Goal: Download file/media

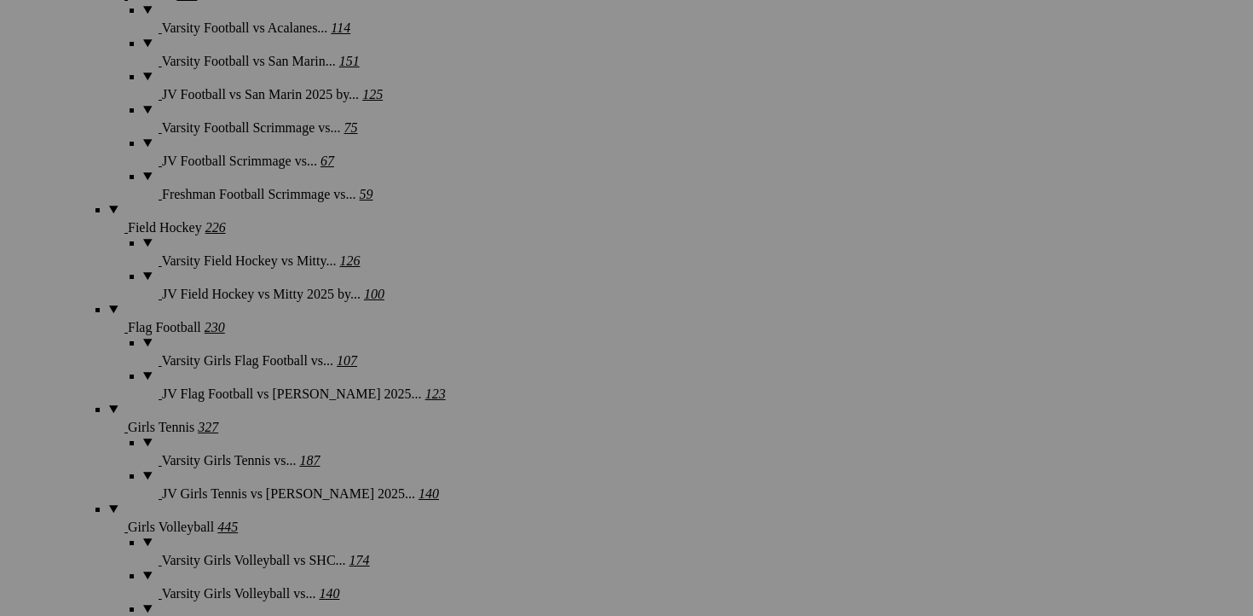
scroll to position [1499, 0]
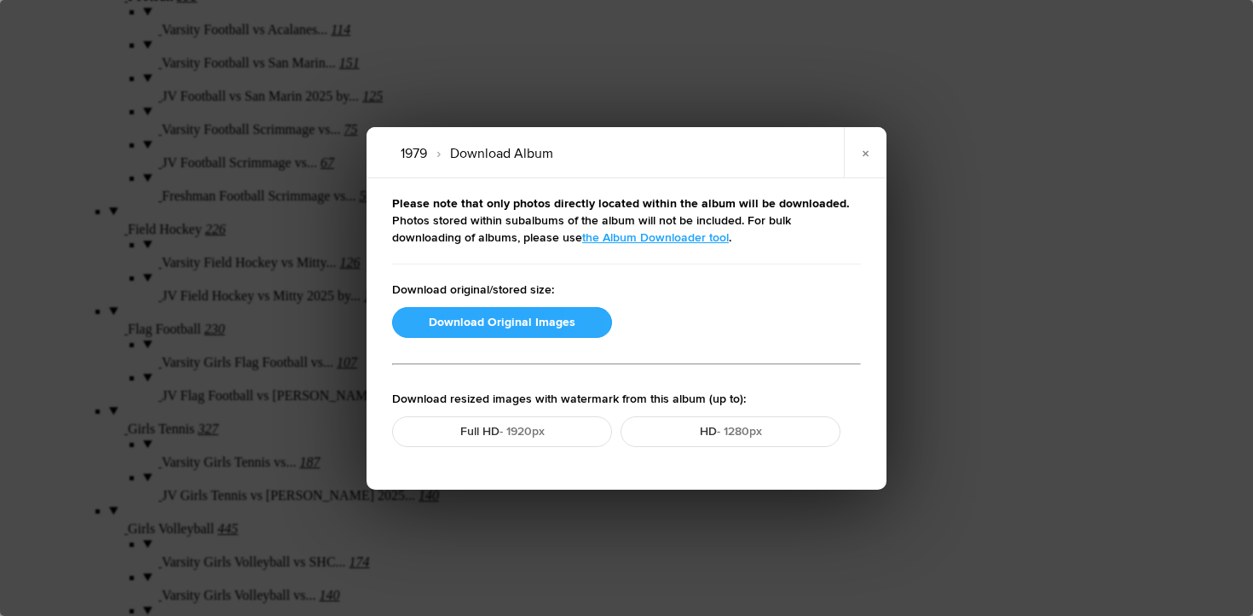
click at [494, 327] on button "Download Original Images" at bounding box center [502, 322] width 220 height 31
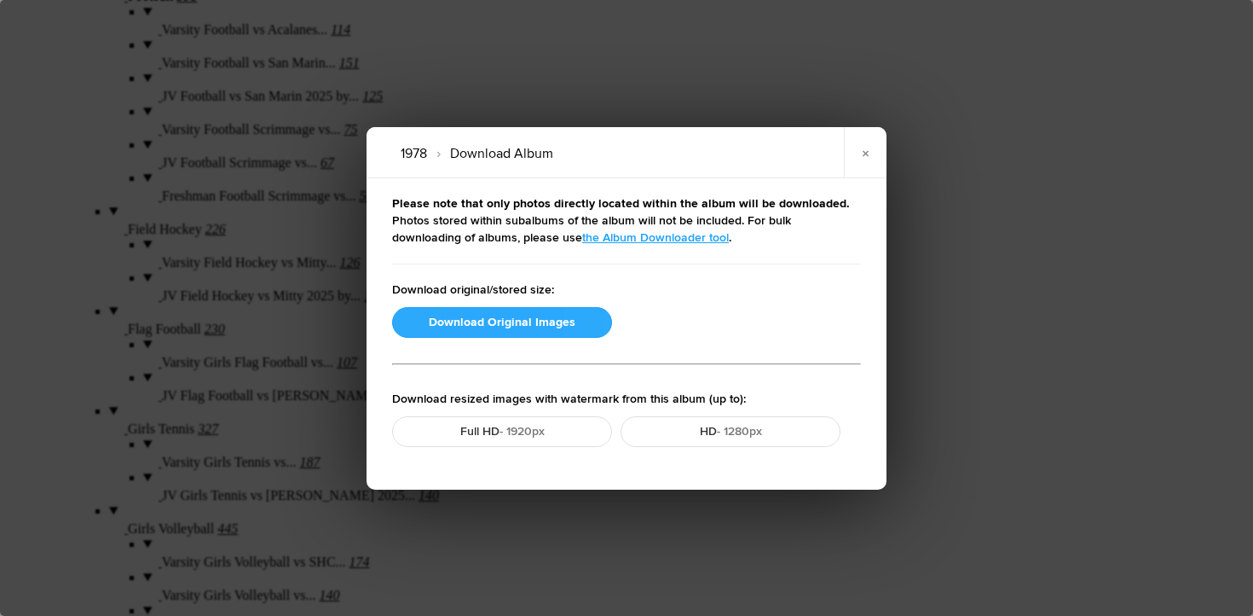
click at [512, 324] on button "Download Original Images" at bounding box center [502, 322] width 220 height 31
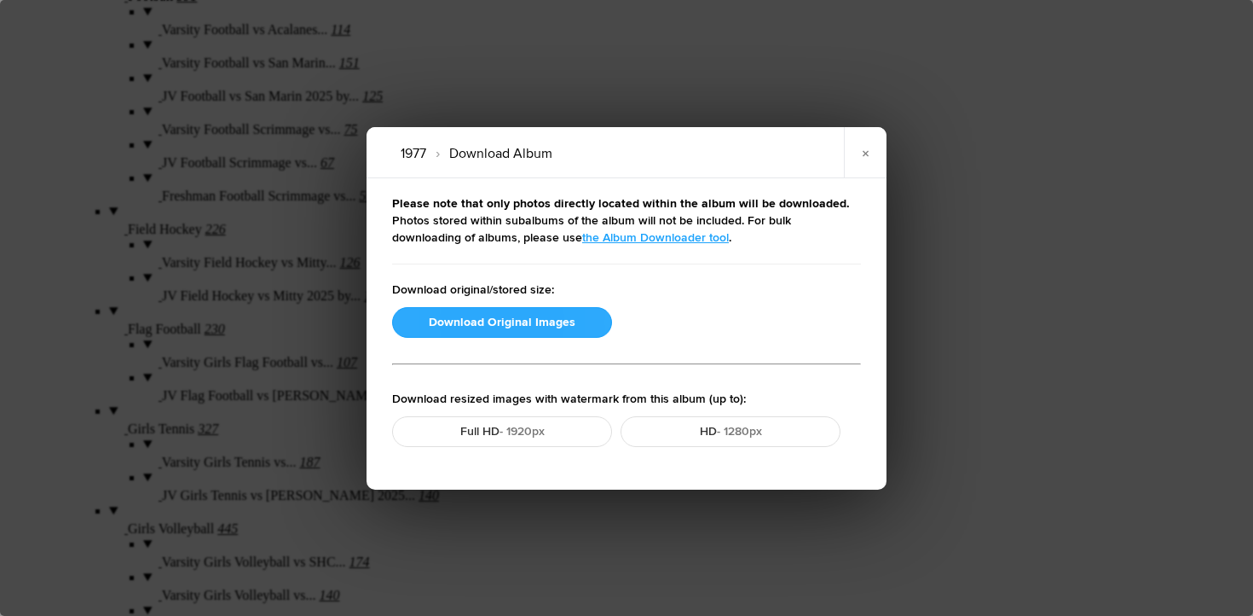
click at [530, 314] on button "Download Original Images" at bounding box center [502, 322] width 220 height 31
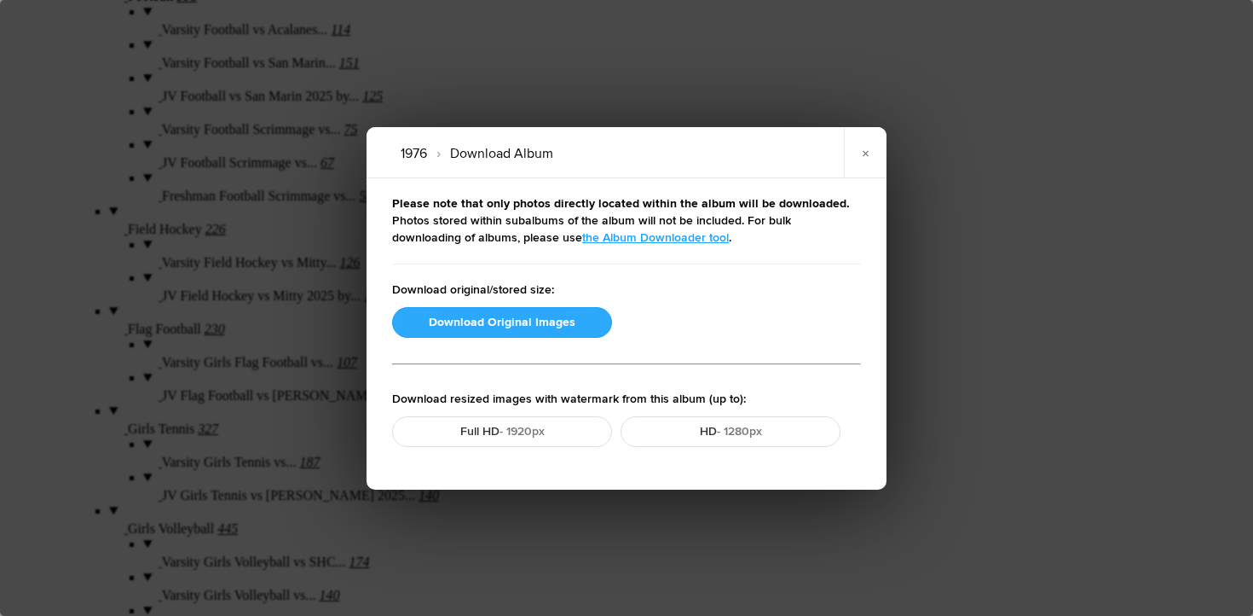
click at [523, 328] on button "Download Original Images" at bounding box center [502, 322] width 220 height 31
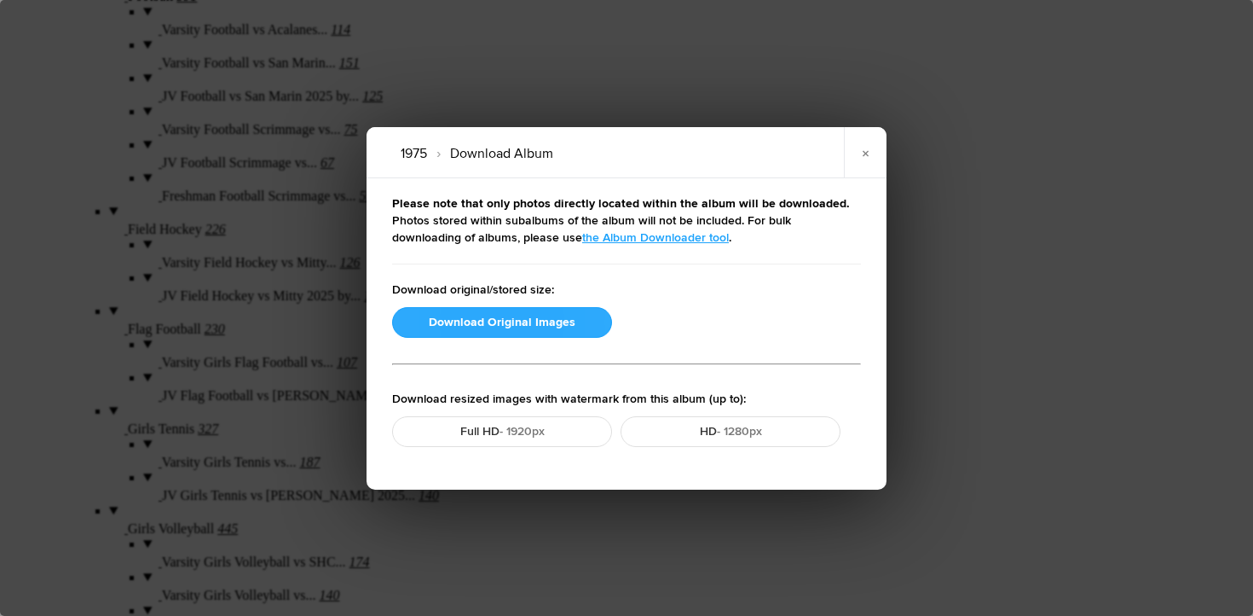
click at [489, 324] on button "Download Original Images" at bounding box center [502, 322] width 220 height 31
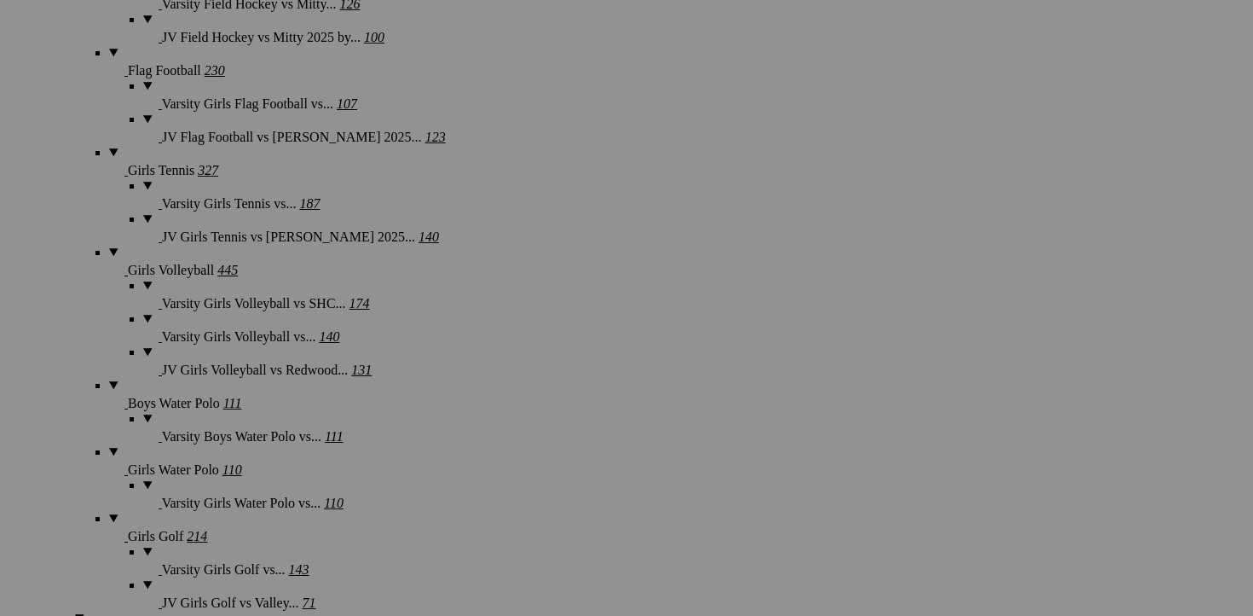
scroll to position [1777, 0]
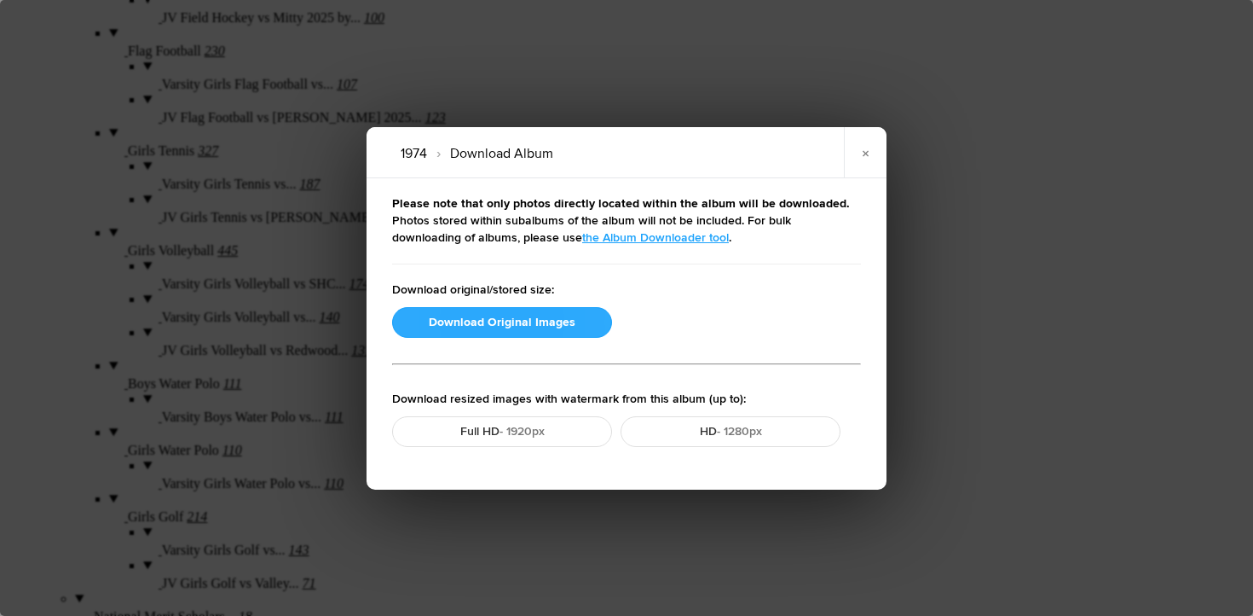
click at [476, 326] on button "Download Original Images" at bounding box center [502, 322] width 220 height 31
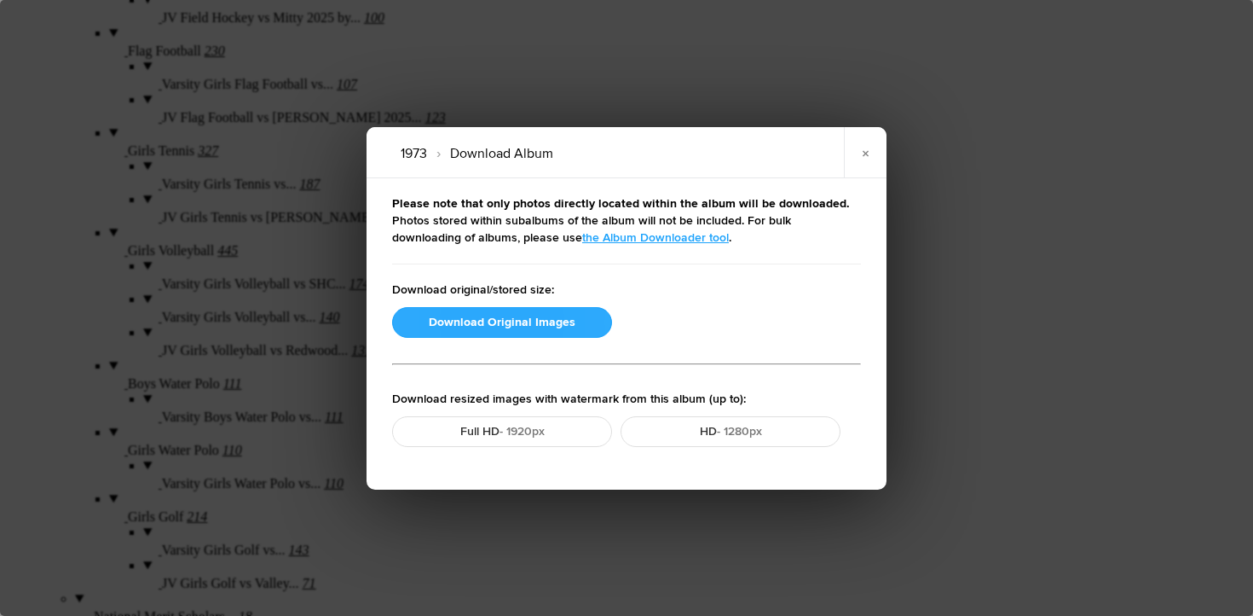
click at [471, 330] on button "Download Original Images" at bounding box center [502, 322] width 220 height 31
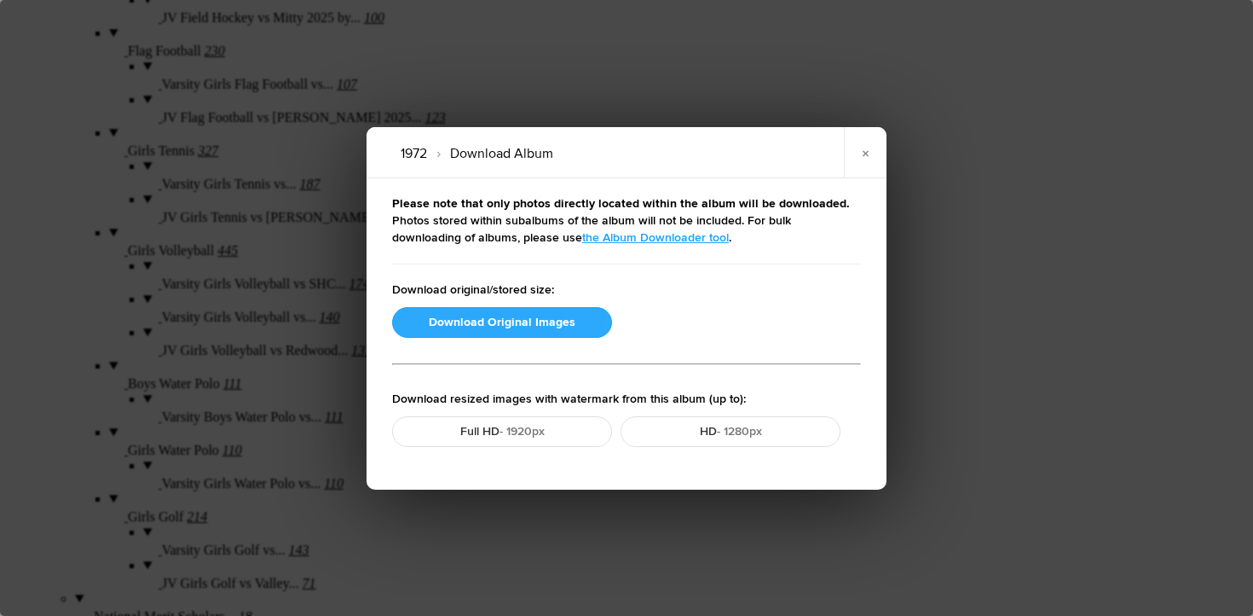
click at [491, 316] on button "Download Original Images" at bounding box center [502, 322] width 220 height 31
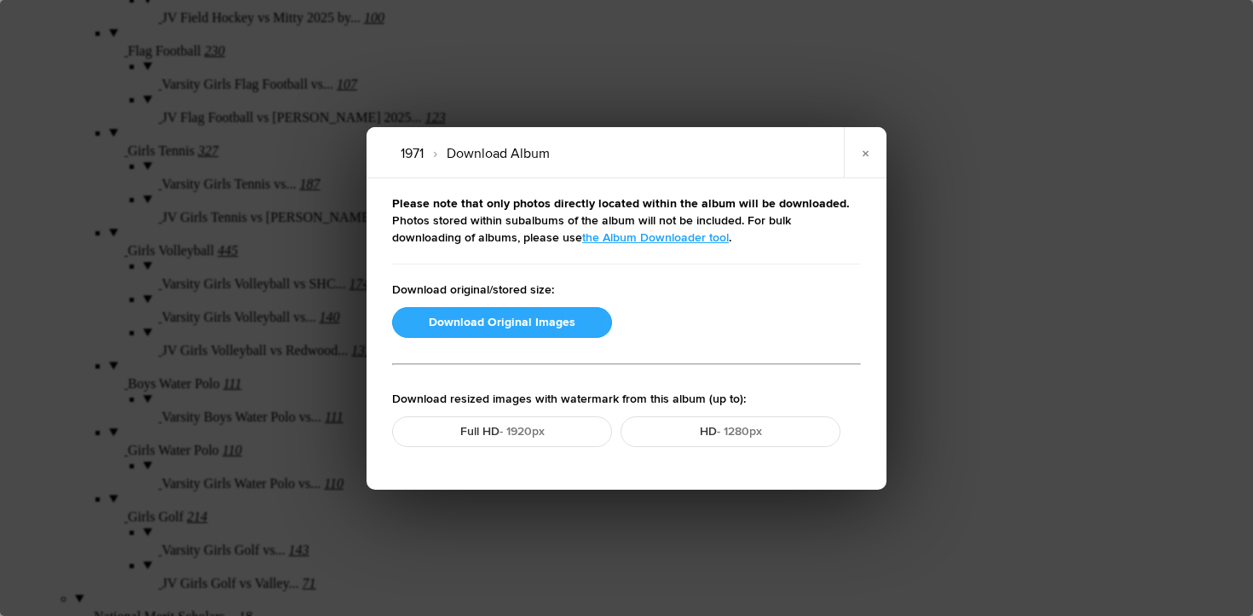
click at [485, 320] on button "Download Original Images" at bounding box center [502, 322] width 220 height 31
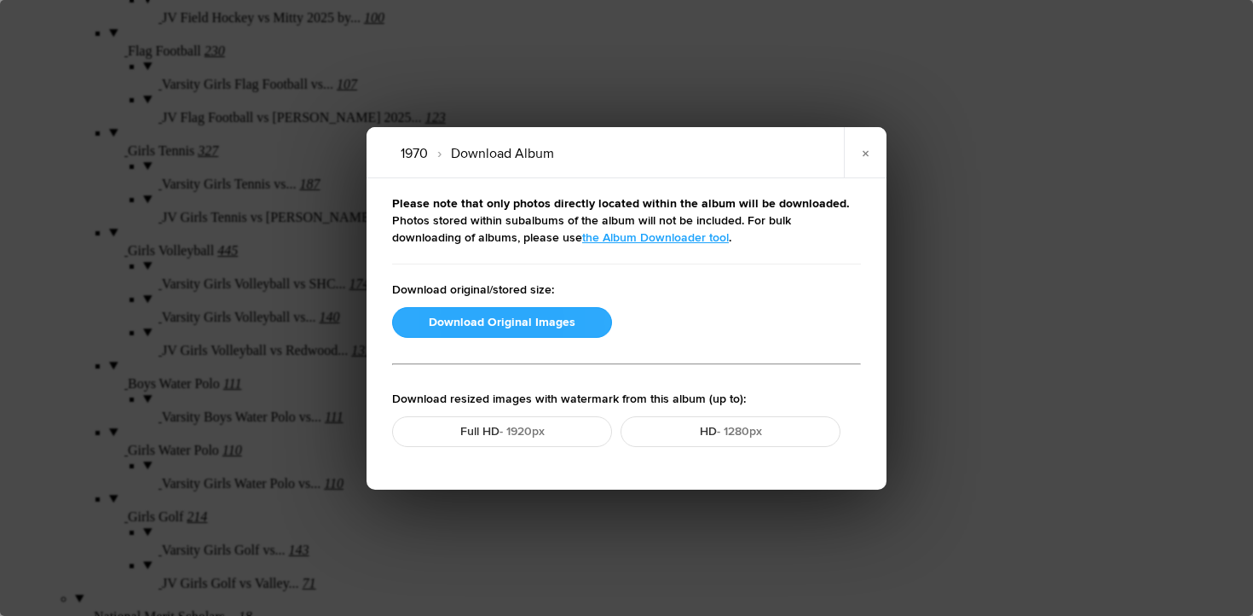
click at [471, 326] on button "Download Original Images" at bounding box center [502, 322] width 220 height 31
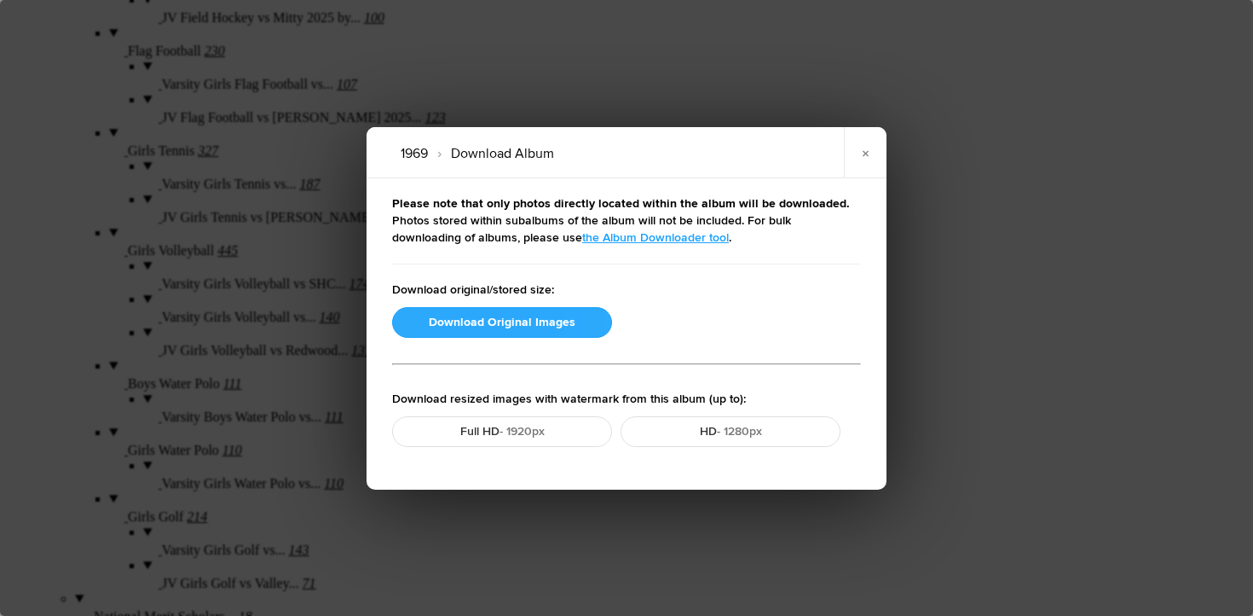
click at [491, 321] on button "Download Original Images" at bounding box center [502, 322] width 220 height 31
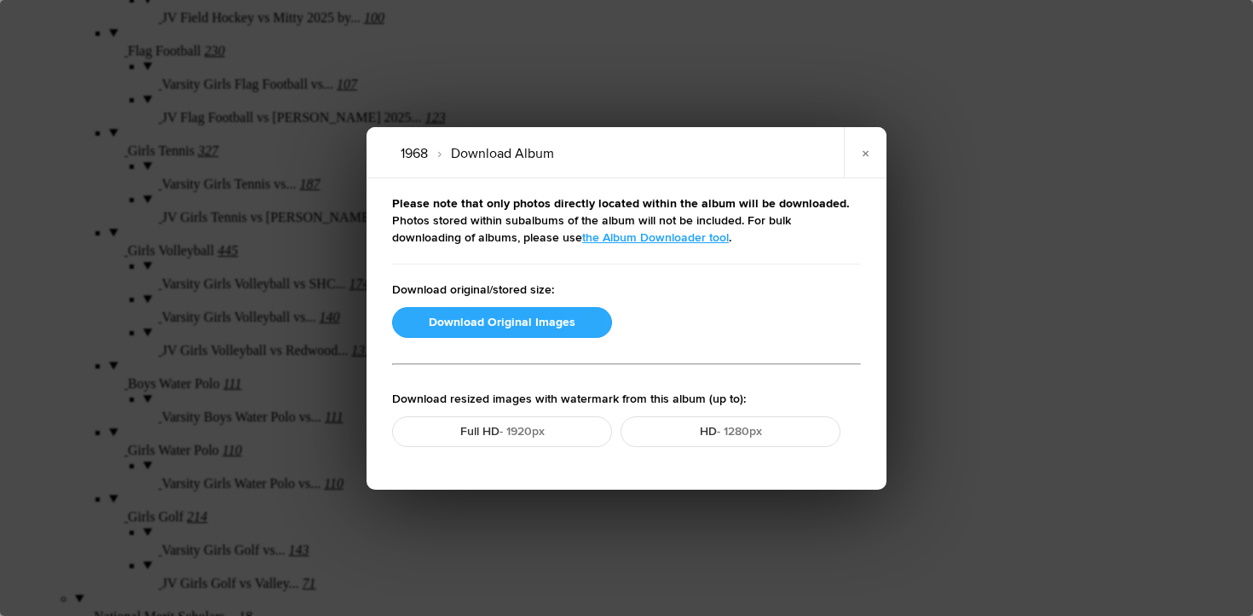
click at [490, 320] on button "Download Original Images" at bounding box center [502, 322] width 220 height 31
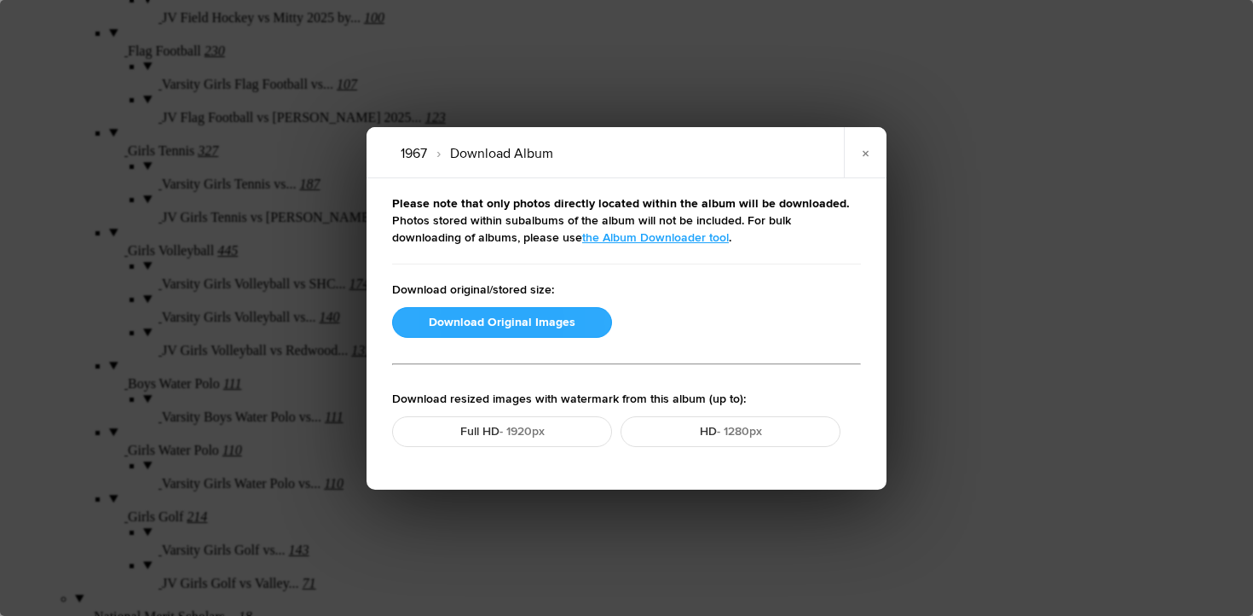
click at [471, 317] on button "Download Original Images" at bounding box center [502, 322] width 220 height 31
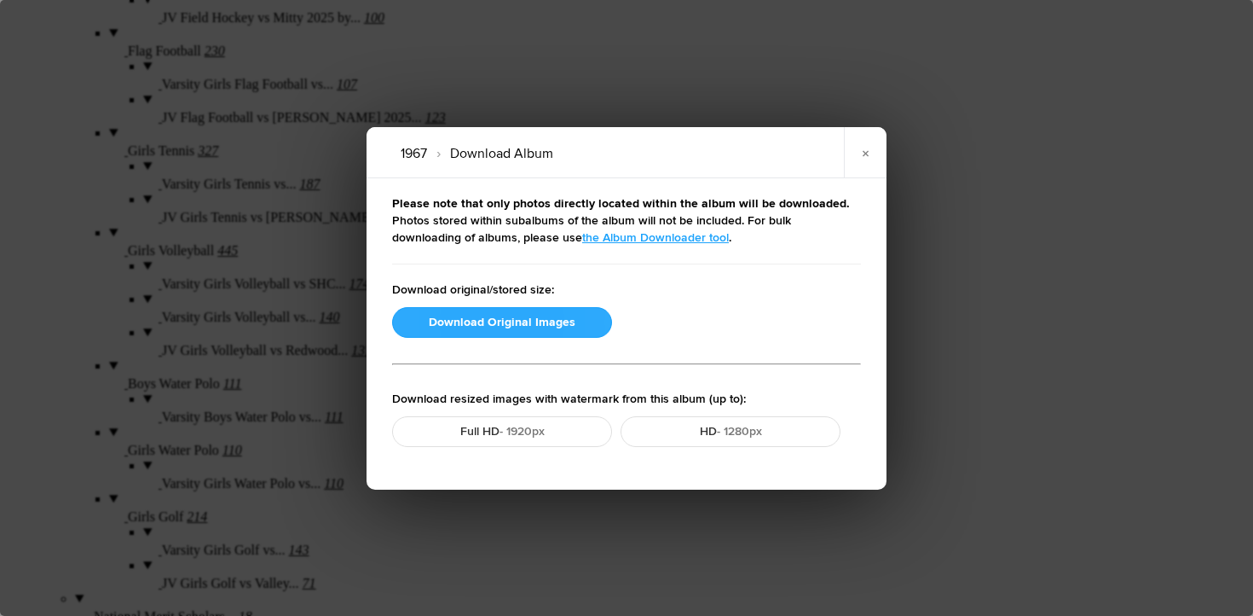
click at [524, 320] on button "Download Original Images" at bounding box center [502, 322] width 220 height 31
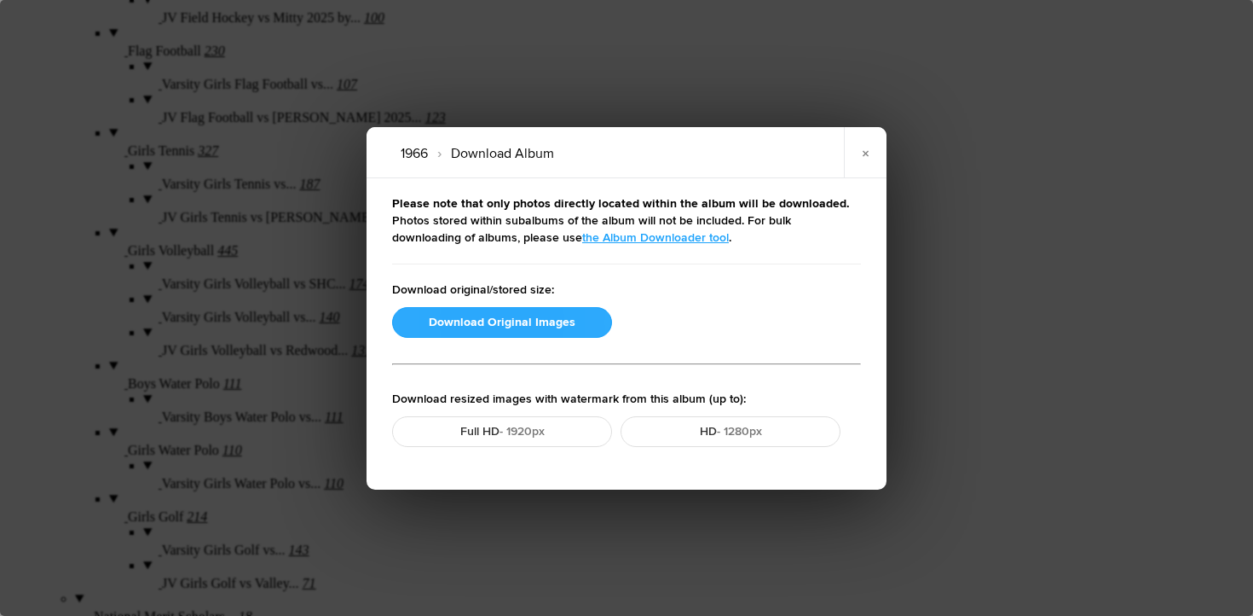
click at [524, 320] on button "Download Original Images" at bounding box center [502, 322] width 220 height 31
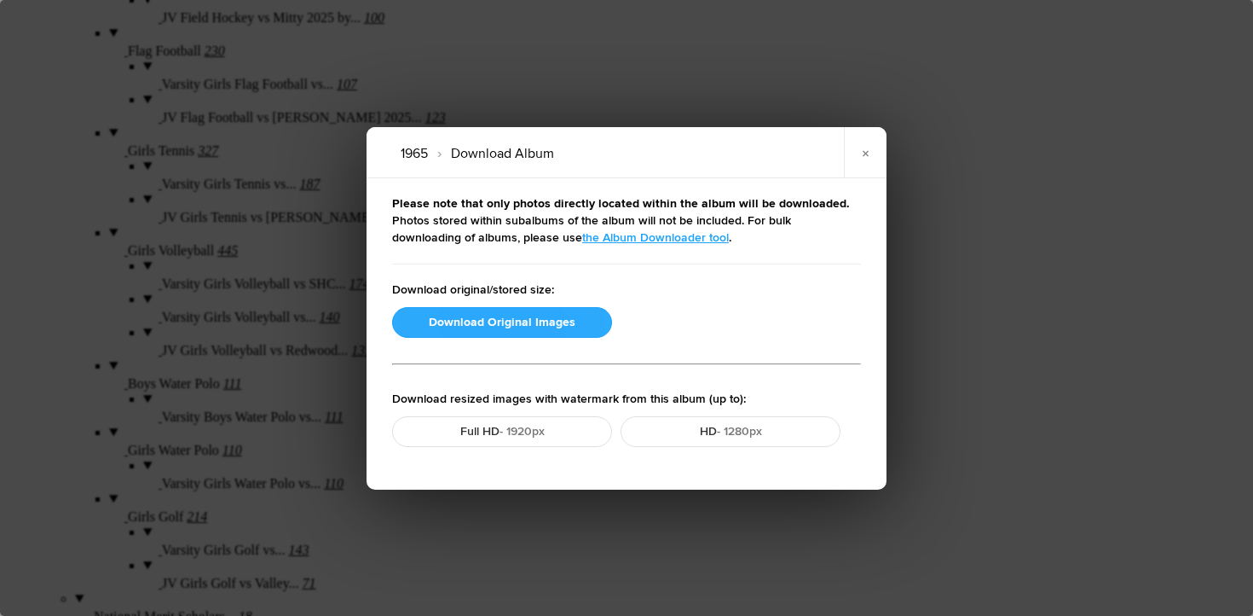
click at [522, 330] on button "Download Original Images" at bounding box center [502, 322] width 220 height 31
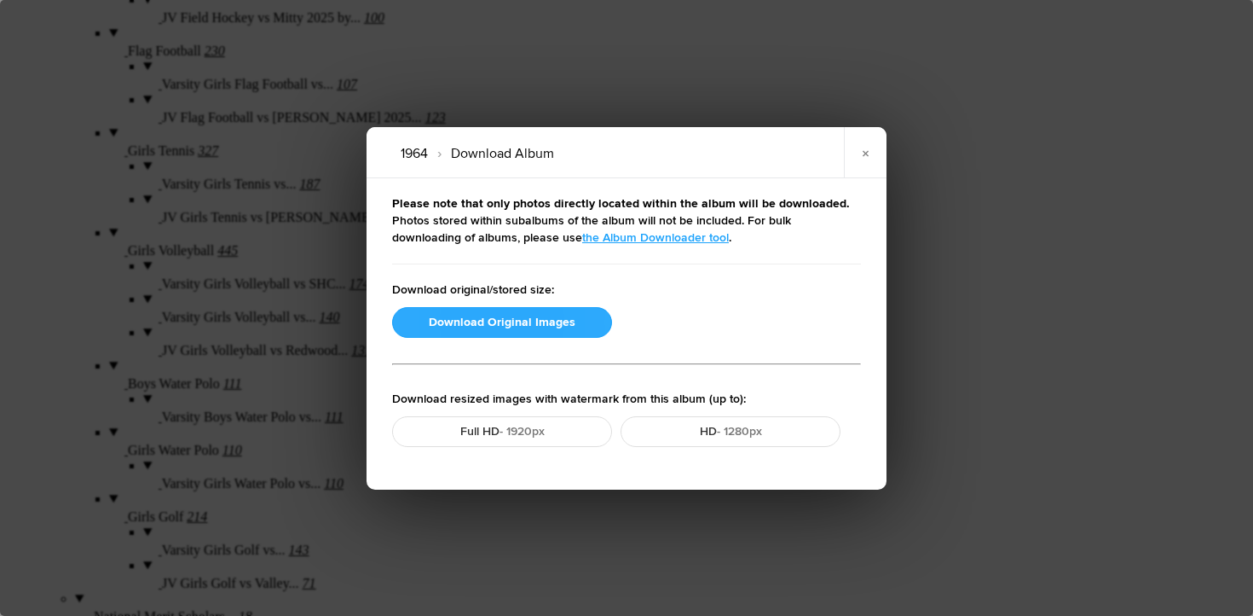
click at [459, 325] on button "Download Original Images" at bounding box center [502, 322] width 220 height 31
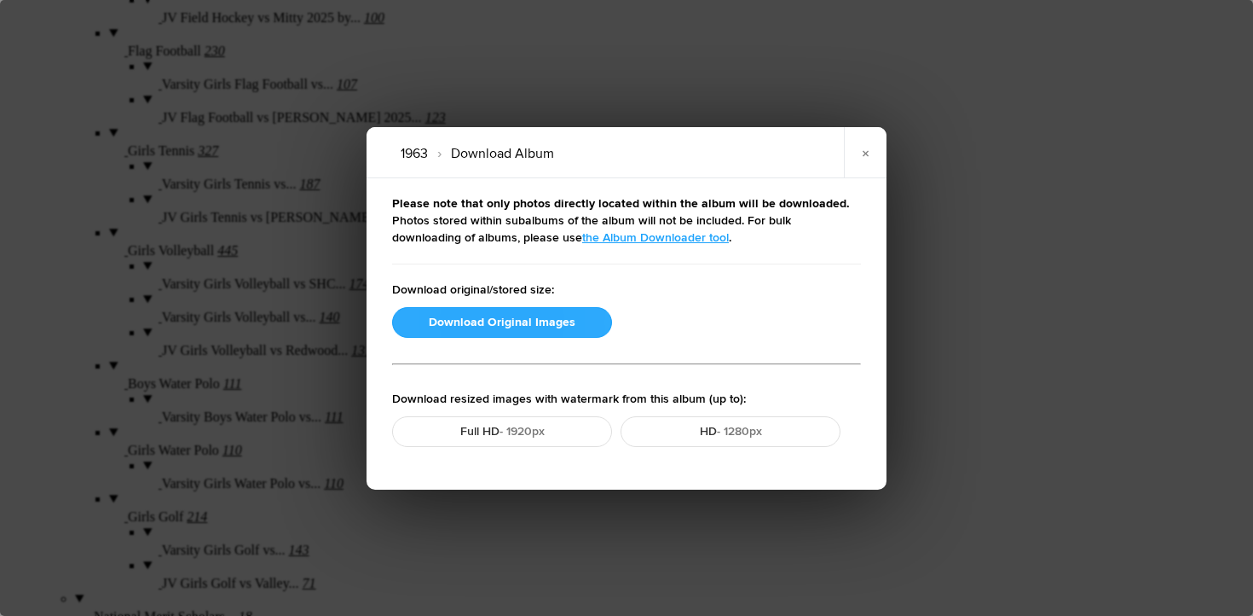
click at [429, 319] on button "Download Original Images" at bounding box center [502, 322] width 220 height 31
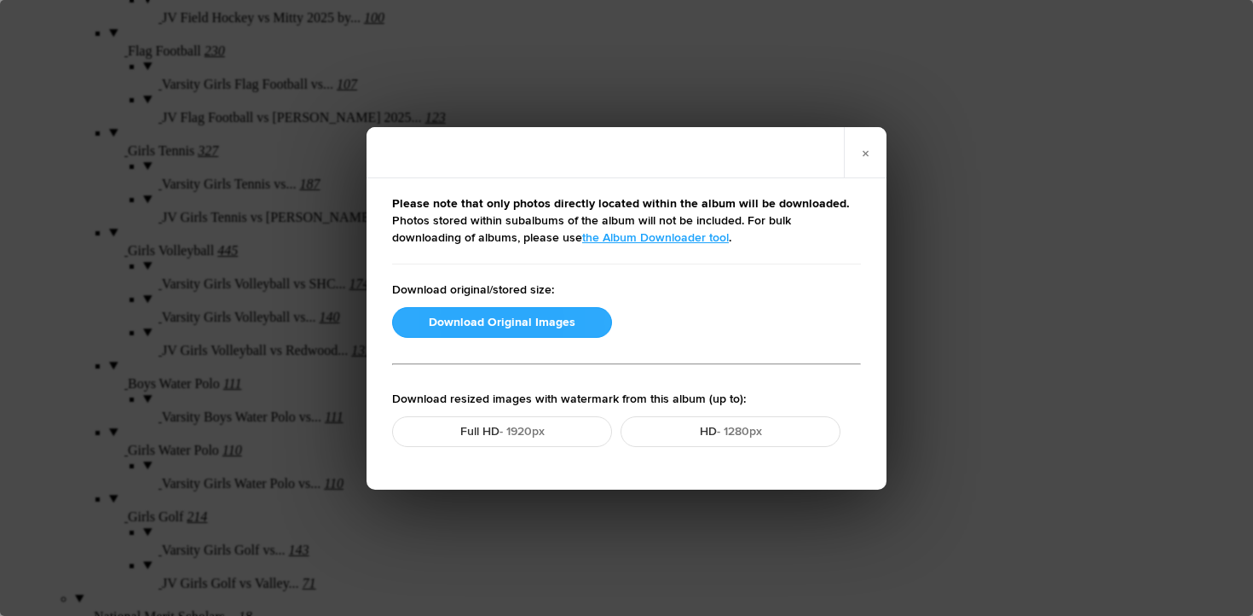
click at [436, 321] on button "Download Original Images" at bounding box center [502, 322] width 220 height 31
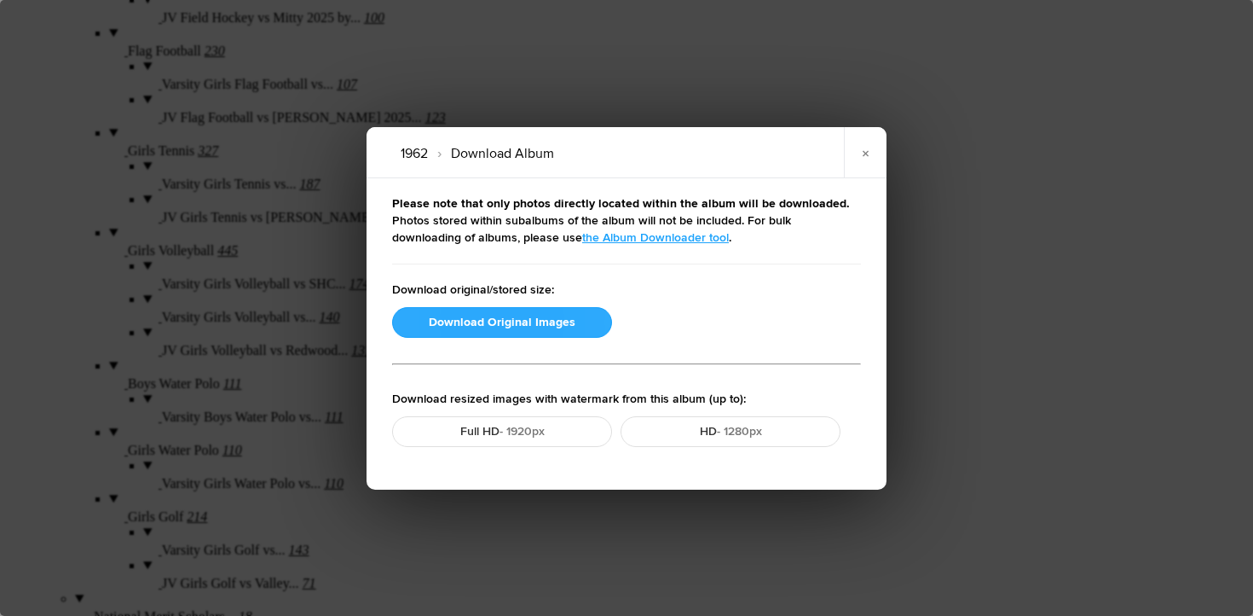
click at [471, 331] on button "Download Original Images" at bounding box center [502, 322] width 220 height 31
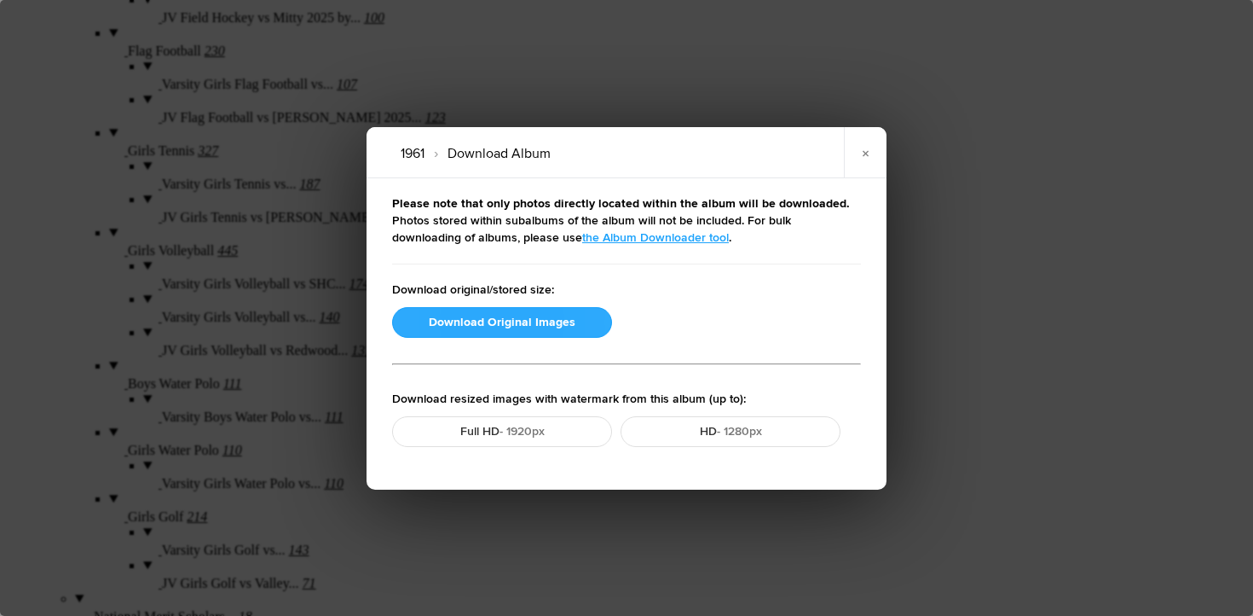
click at [489, 320] on button "Download Original Images" at bounding box center [502, 322] width 220 height 31
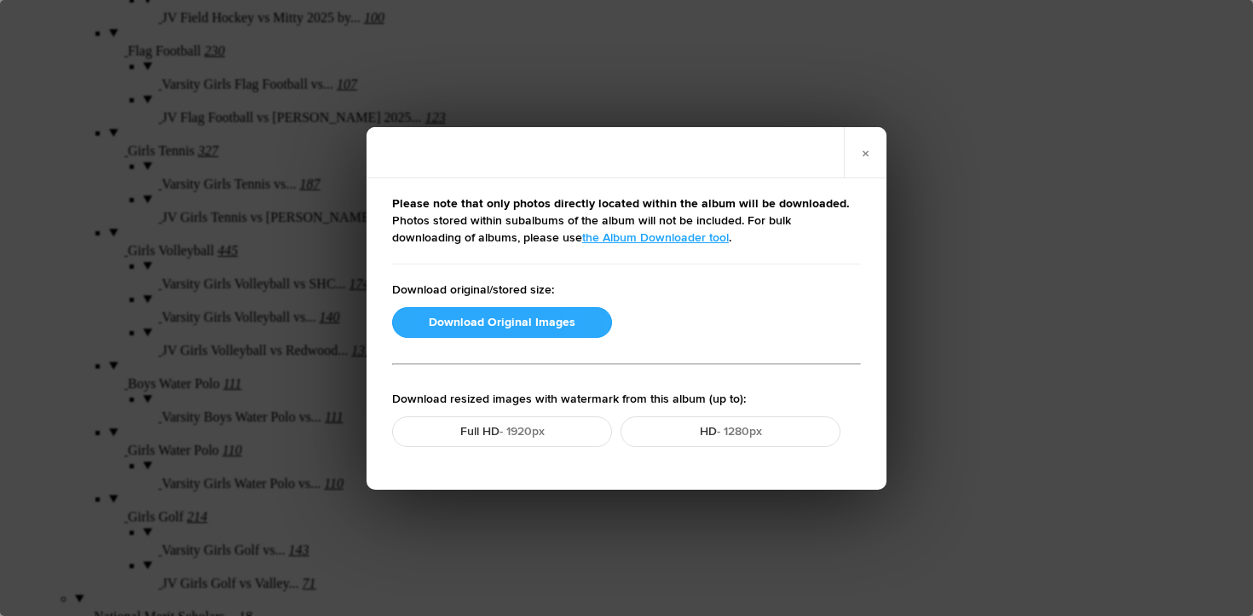
click at [466, 321] on button "Download Original Images" at bounding box center [502, 322] width 220 height 31
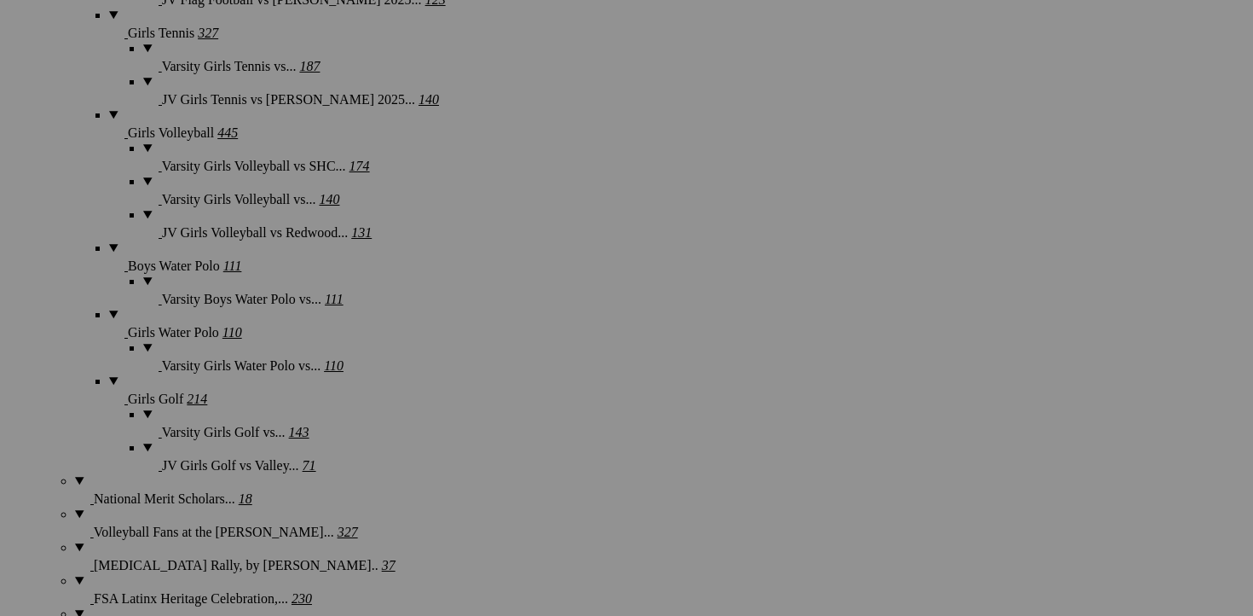
scroll to position [1916, 0]
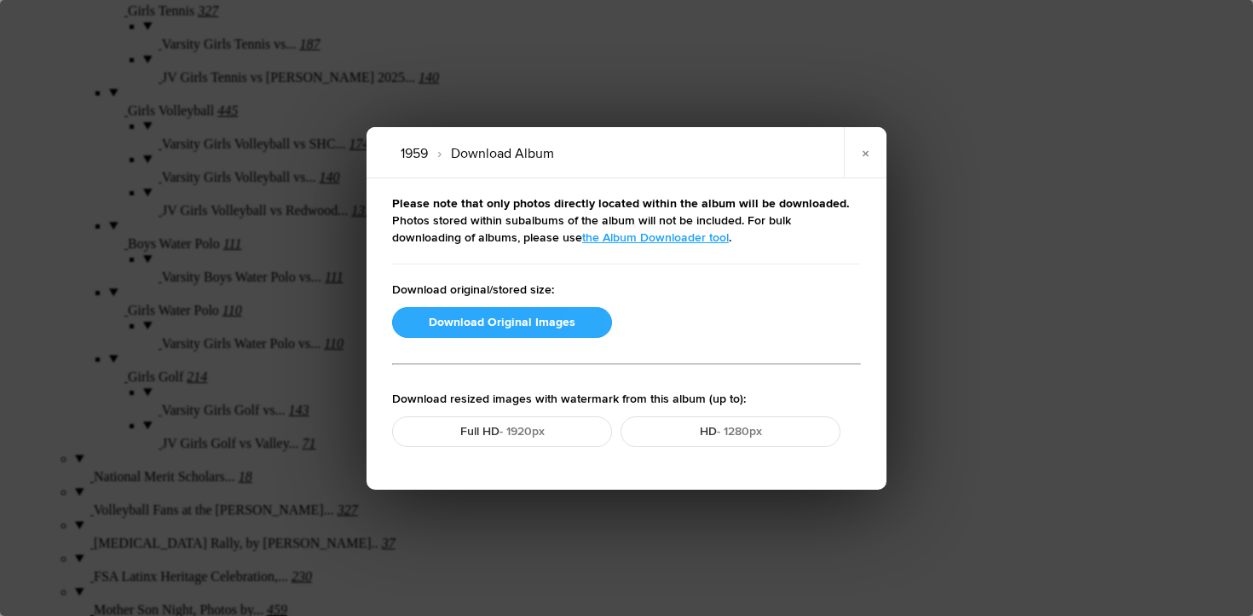
click at [478, 321] on button "Download Original Images" at bounding box center [502, 322] width 220 height 31
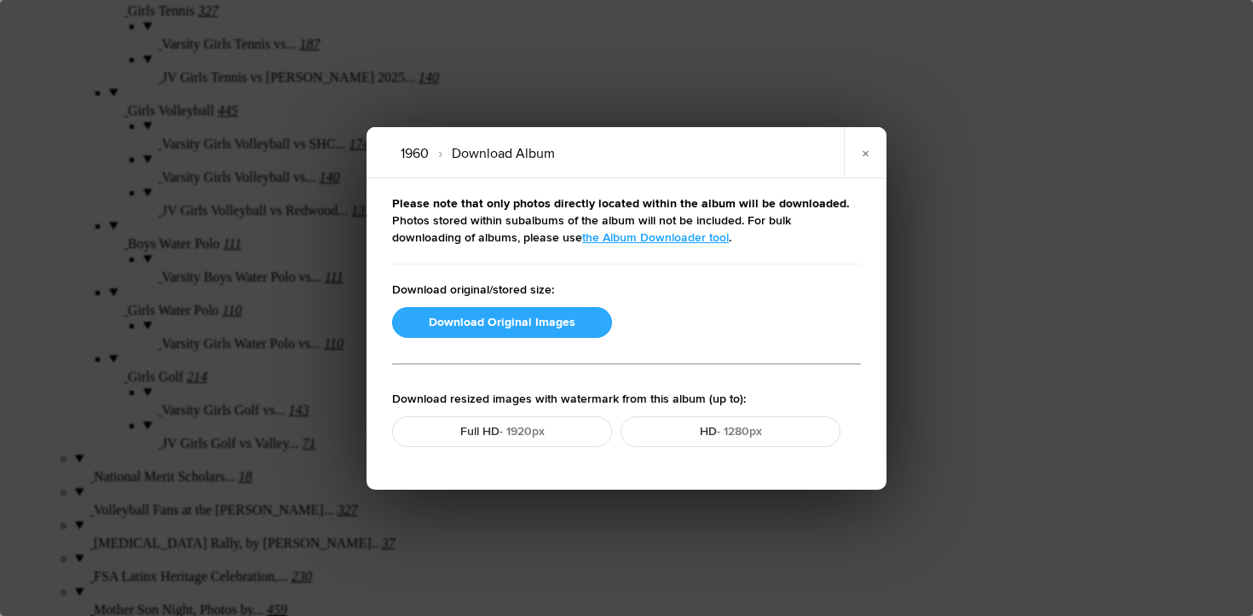
click at [495, 321] on button "Download Original Images" at bounding box center [502, 322] width 220 height 31
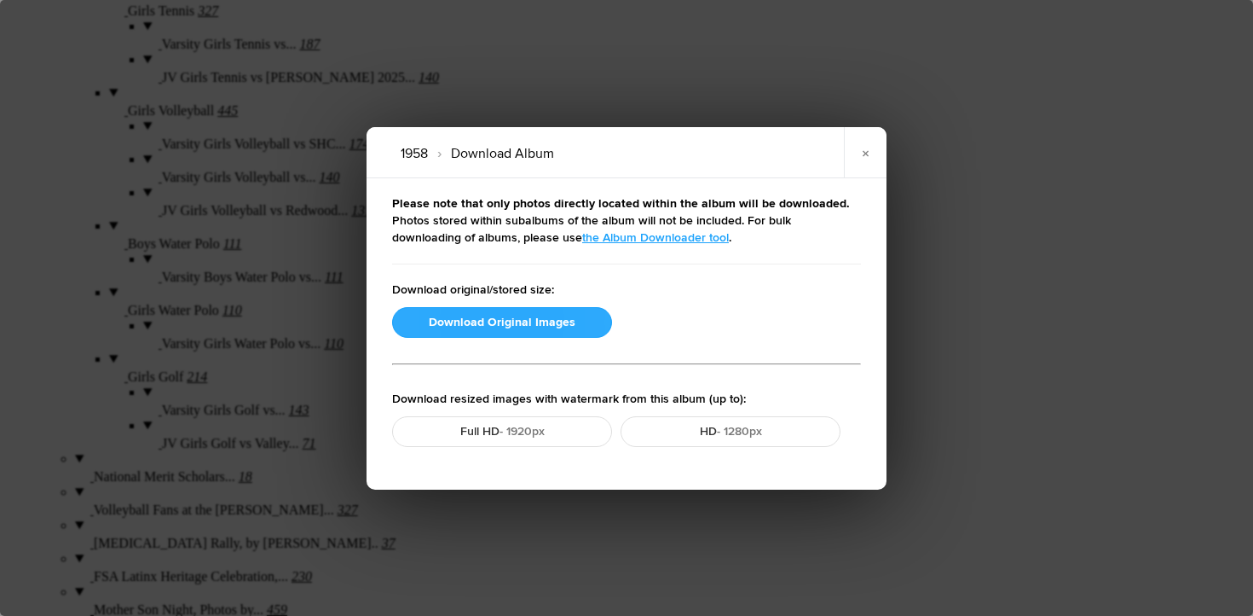
click at [498, 323] on button "Download Original Images" at bounding box center [502, 322] width 220 height 31
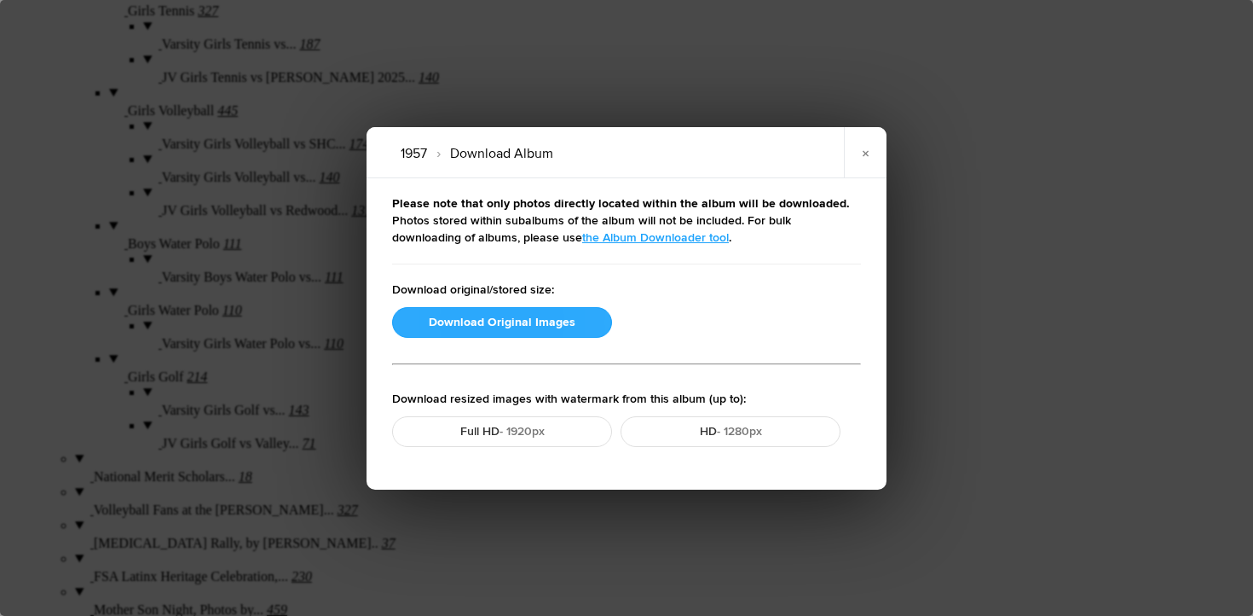
click at [525, 318] on button "Download Original Images" at bounding box center [502, 322] width 220 height 31
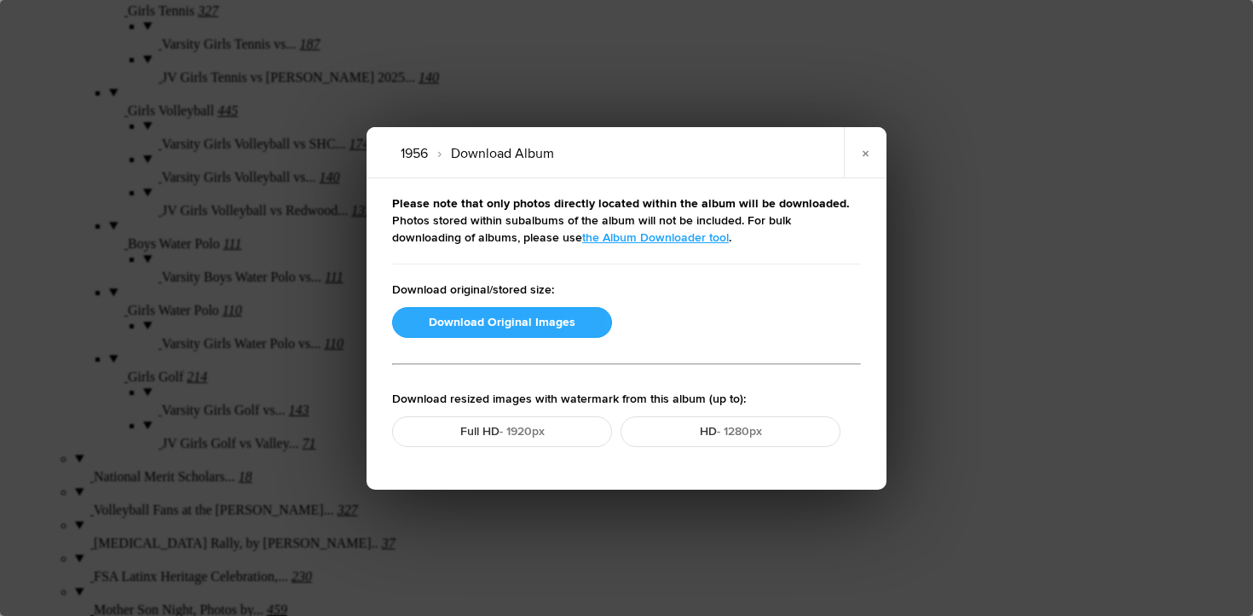
click at [500, 317] on button "Download Original Images" at bounding box center [502, 322] width 220 height 31
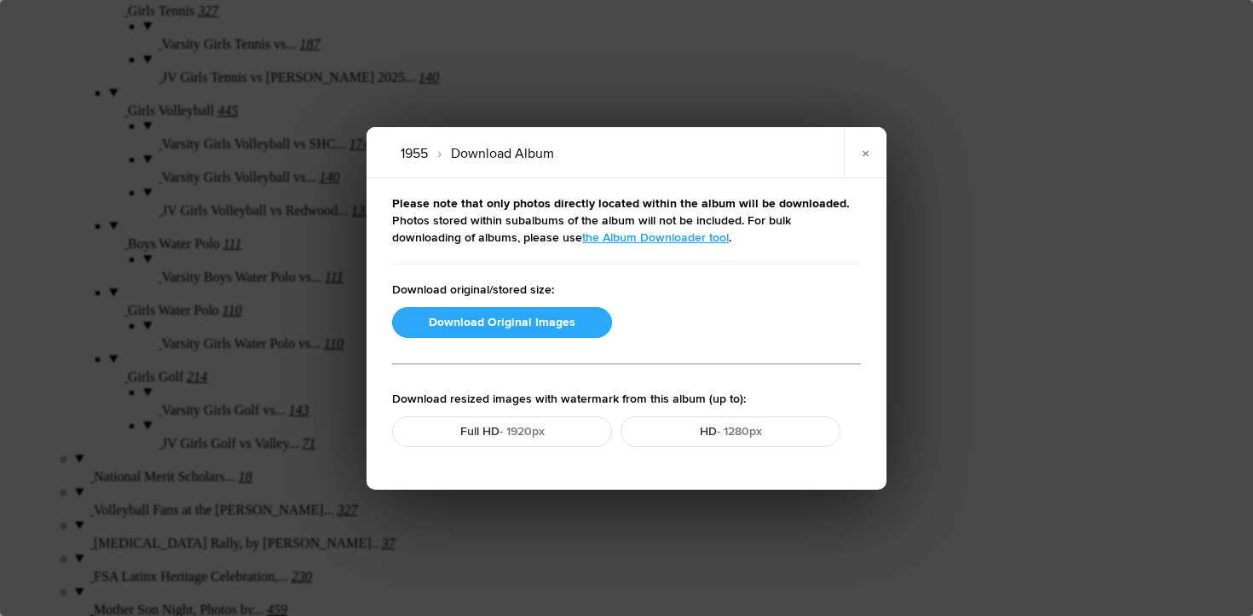
click at [521, 324] on button "Download Original Images" at bounding box center [502, 322] width 220 height 31
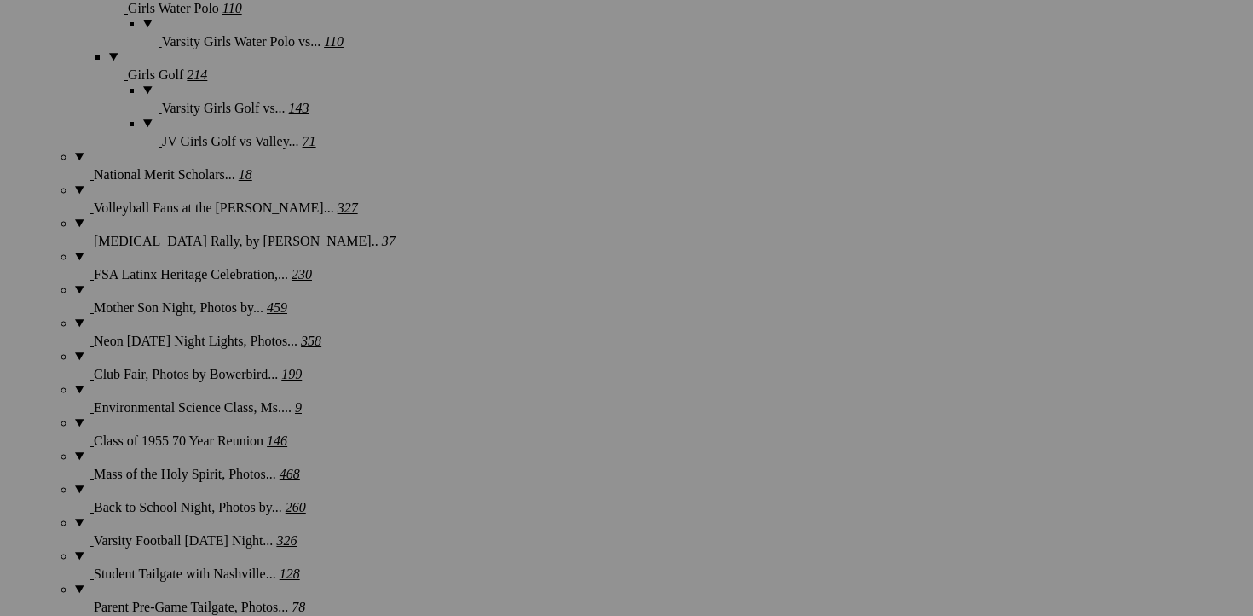
scroll to position [2223, 0]
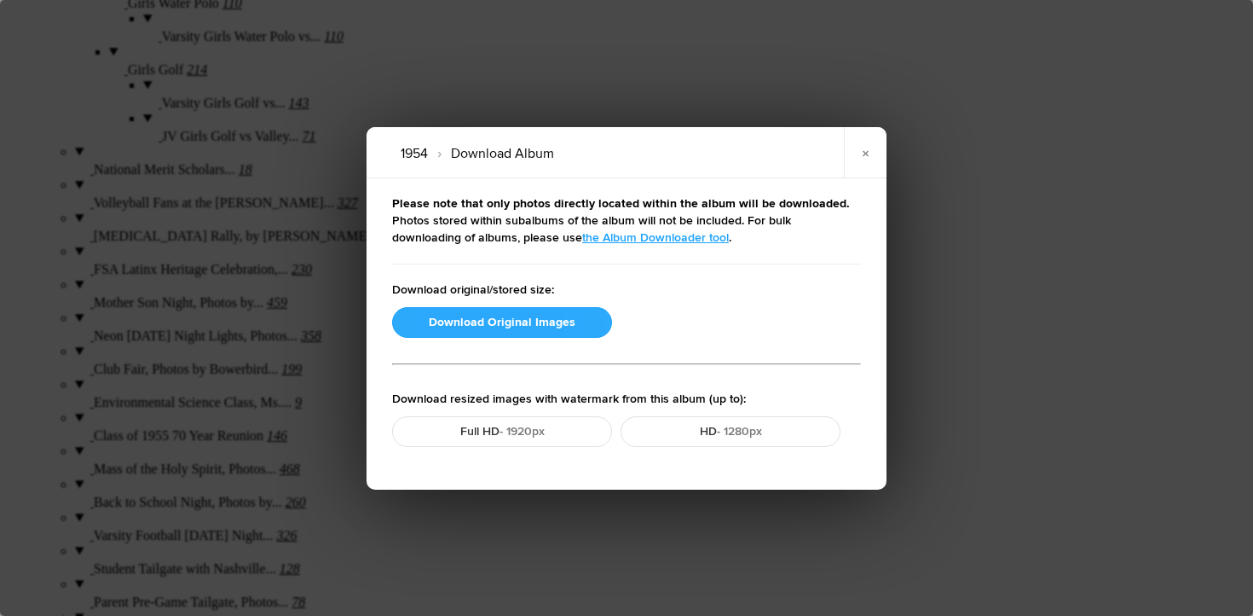
click at [480, 326] on button "Download Original Images" at bounding box center [502, 322] width 220 height 31
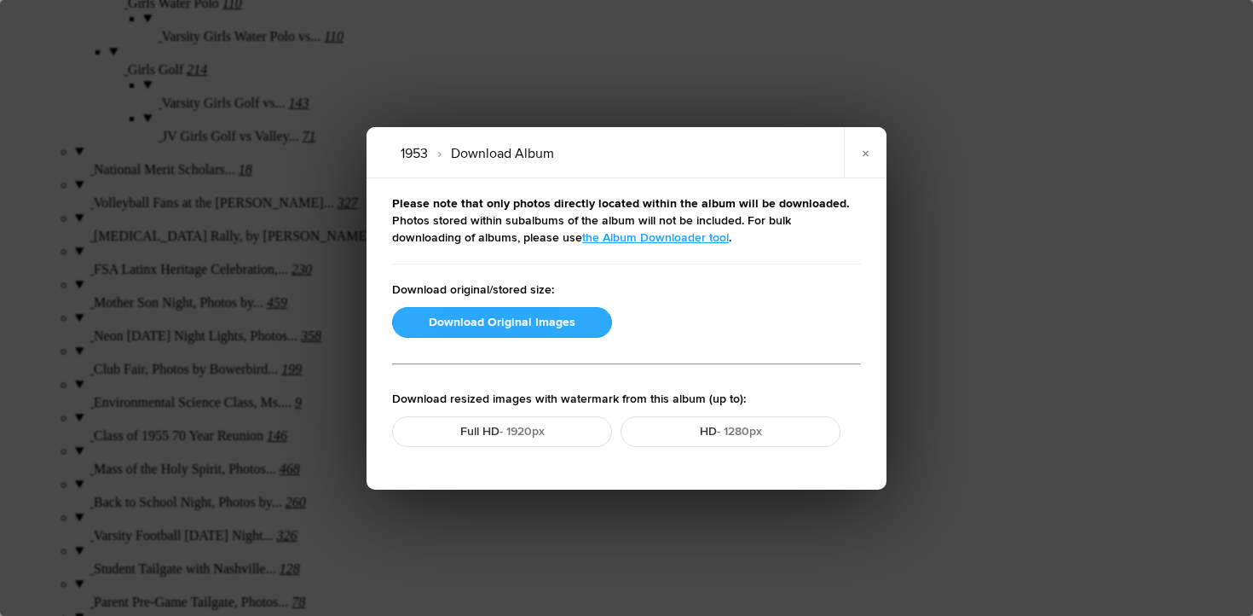
click at [489, 316] on button "Download Original Images" at bounding box center [502, 322] width 220 height 31
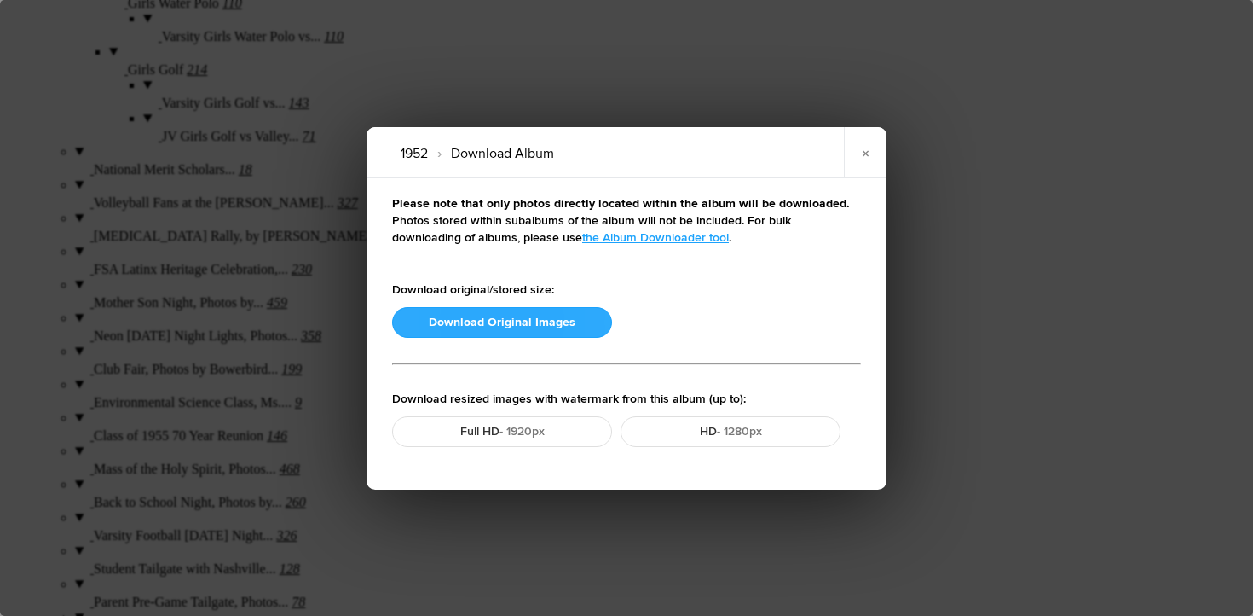
click at [480, 319] on button "Download Original Images" at bounding box center [502, 322] width 220 height 31
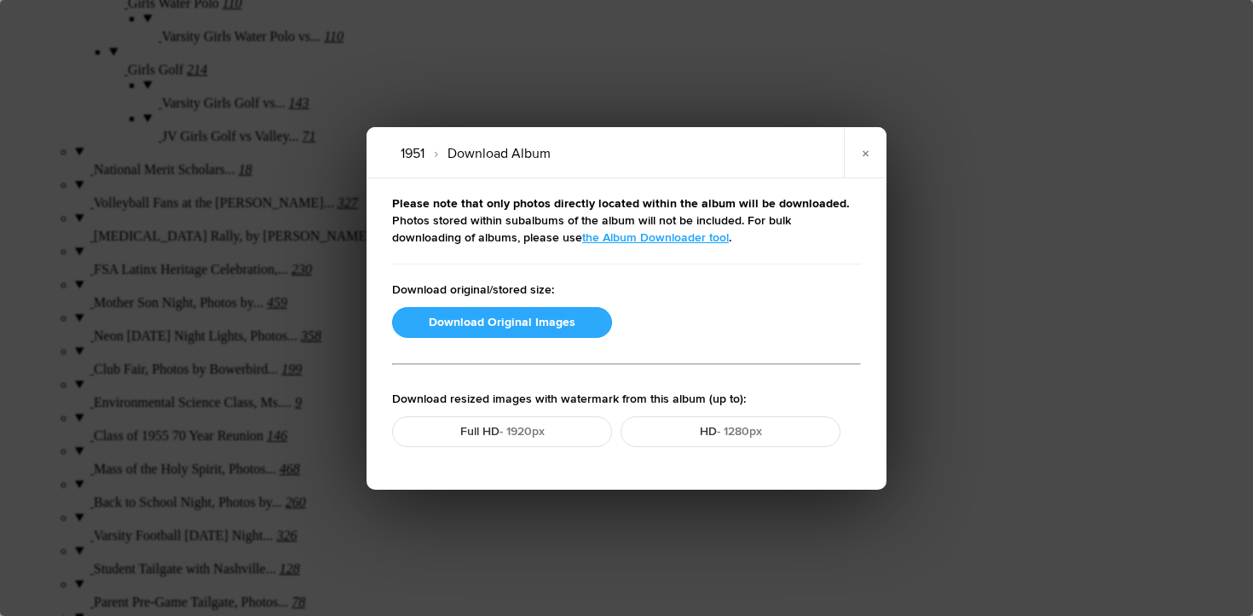
click at [496, 321] on button "Download Original Images" at bounding box center [502, 322] width 220 height 31
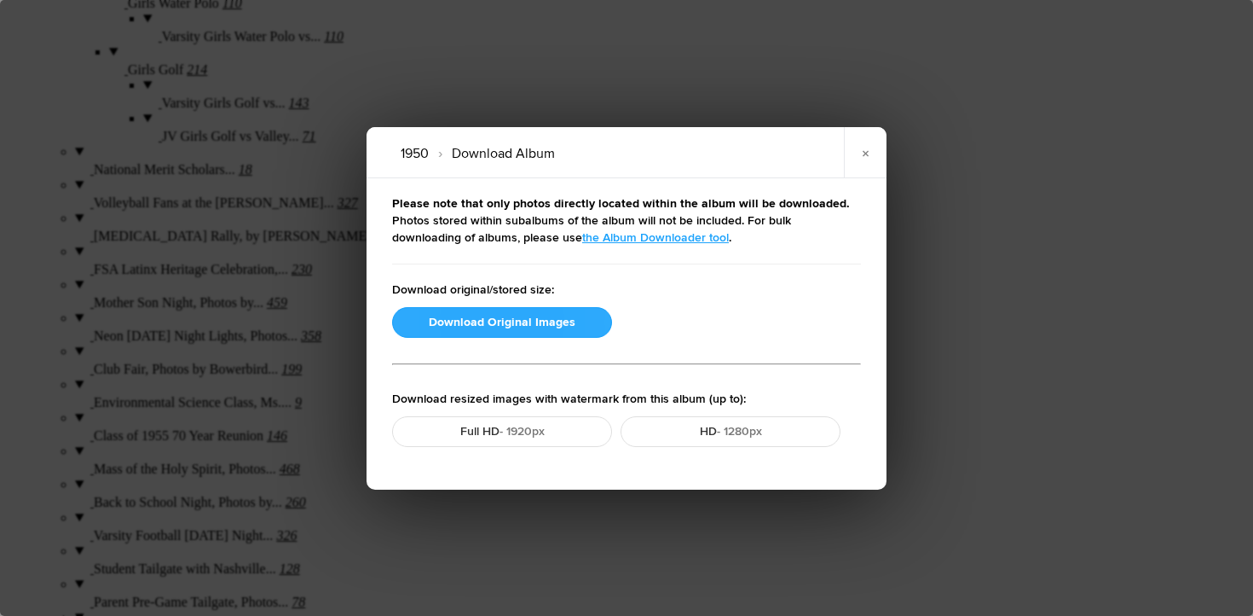
click at [515, 321] on button "Download Original Images" at bounding box center [502, 322] width 220 height 31
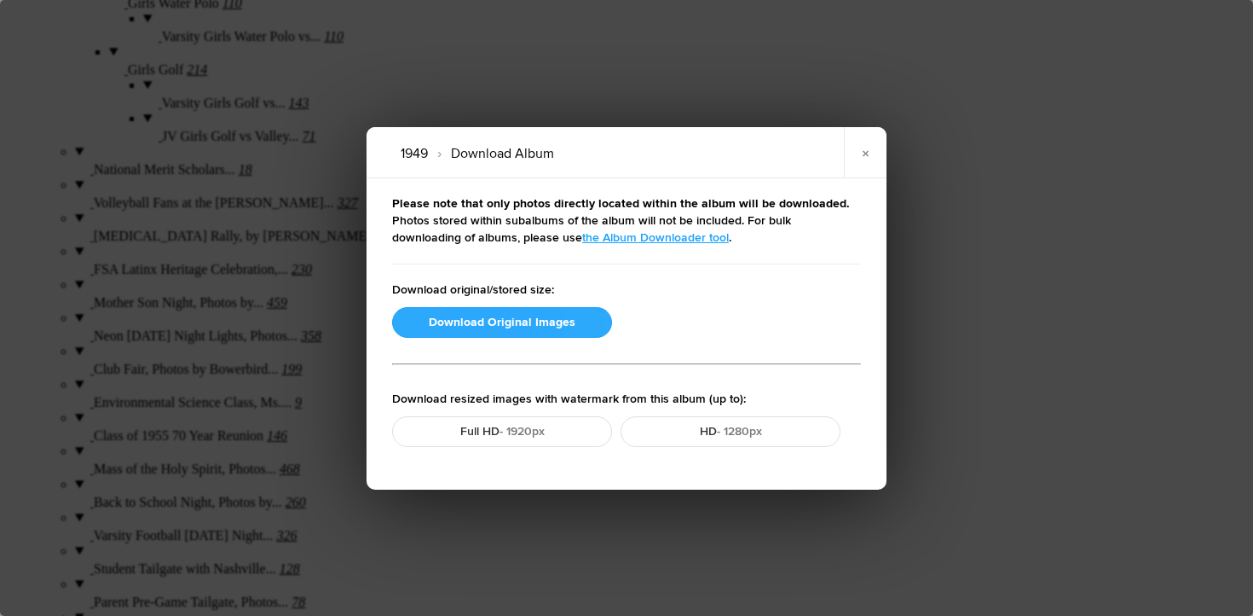
click at [466, 329] on button "Download Original Images" at bounding box center [502, 322] width 220 height 31
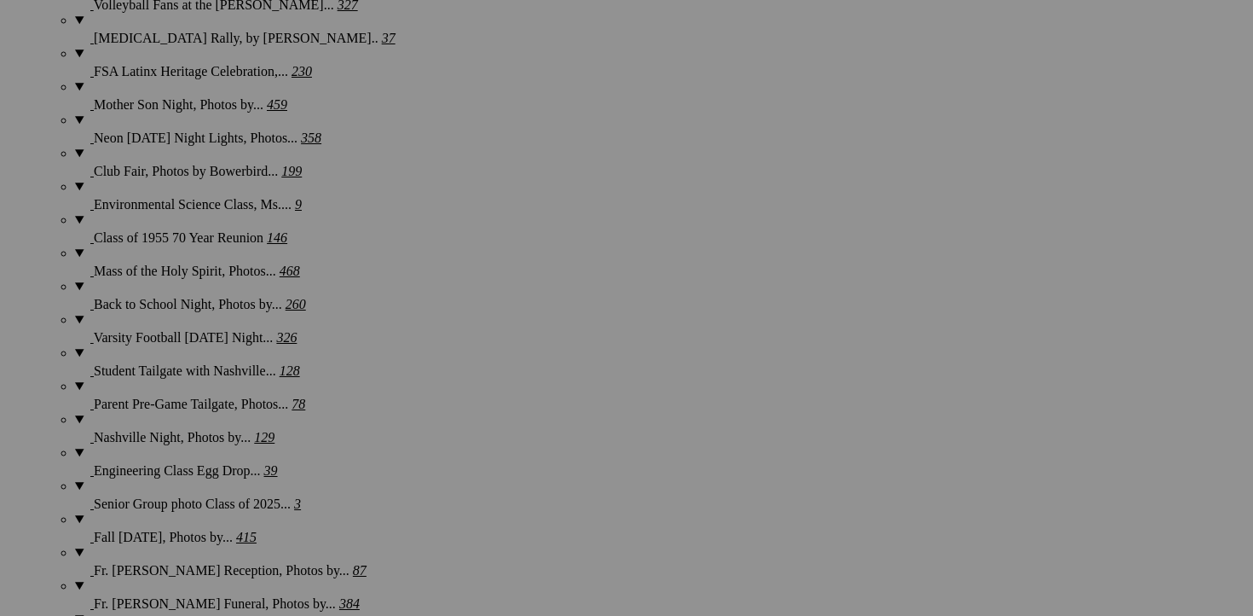
scroll to position [2426, 0]
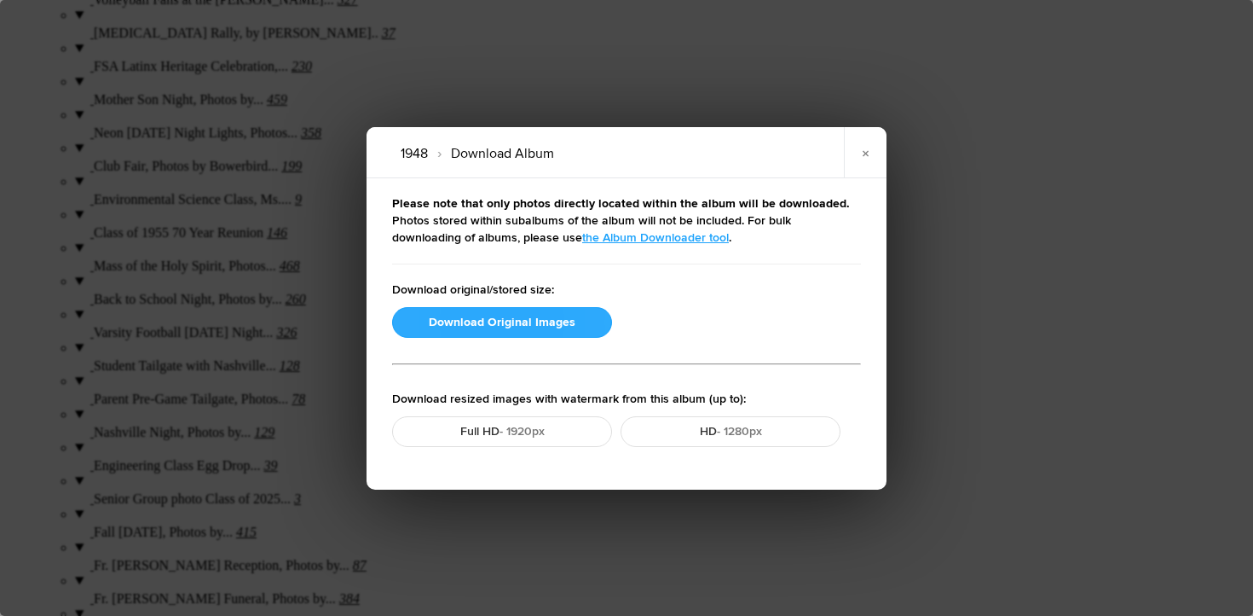
click at [524, 332] on button "Download Original Images" at bounding box center [502, 322] width 220 height 31
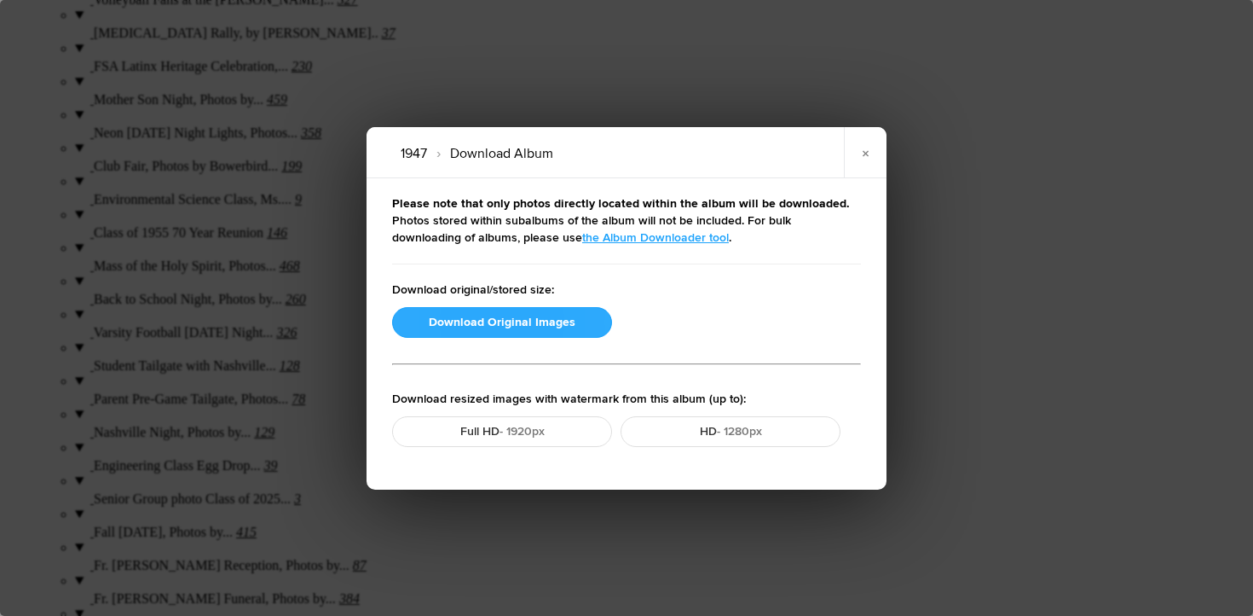
click at [517, 318] on button "Download Original Images" at bounding box center [502, 322] width 220 height 31
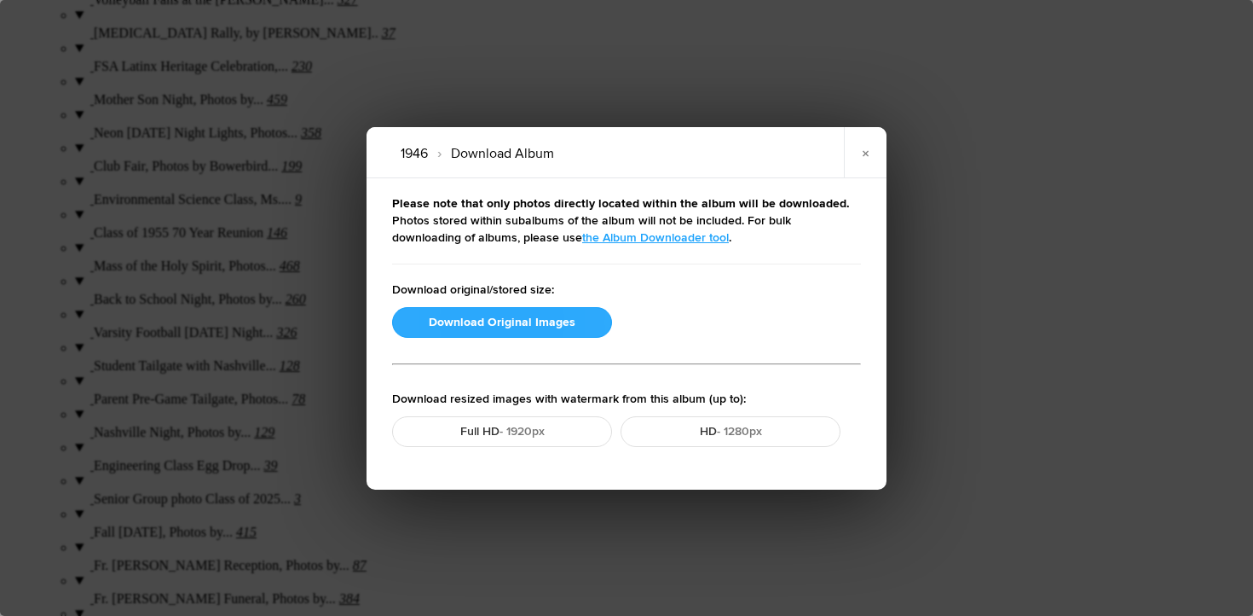
click at [500, 329] on button "Download Original Images" at bounding box center [502, 322] width 220 height 31
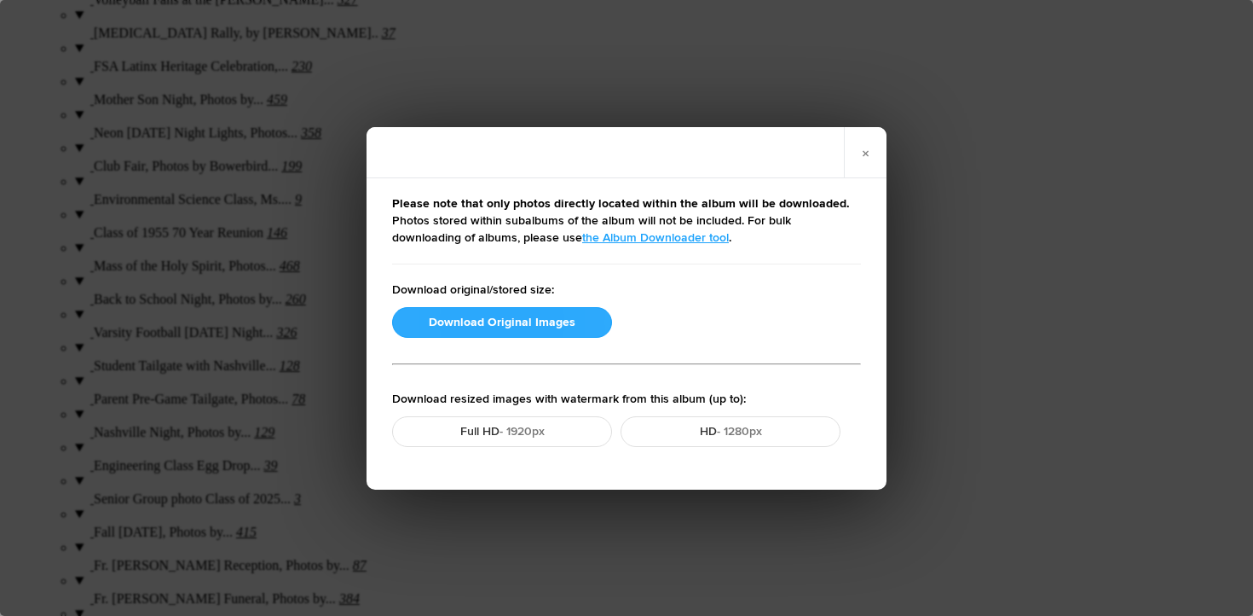
click at [451, 321] on button "Download Original Images" at bounding box center [502, 322] width 220 height 31
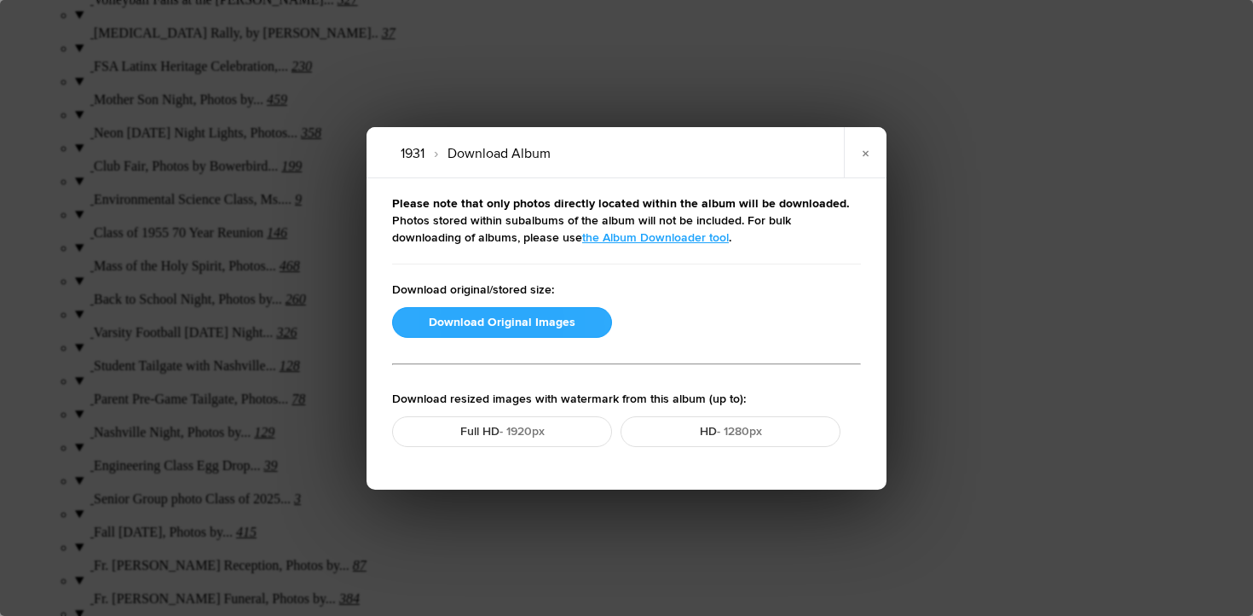
click at [521, 322] on button "Download Original Images" at bounding box center [502, 322] width 220 height 31
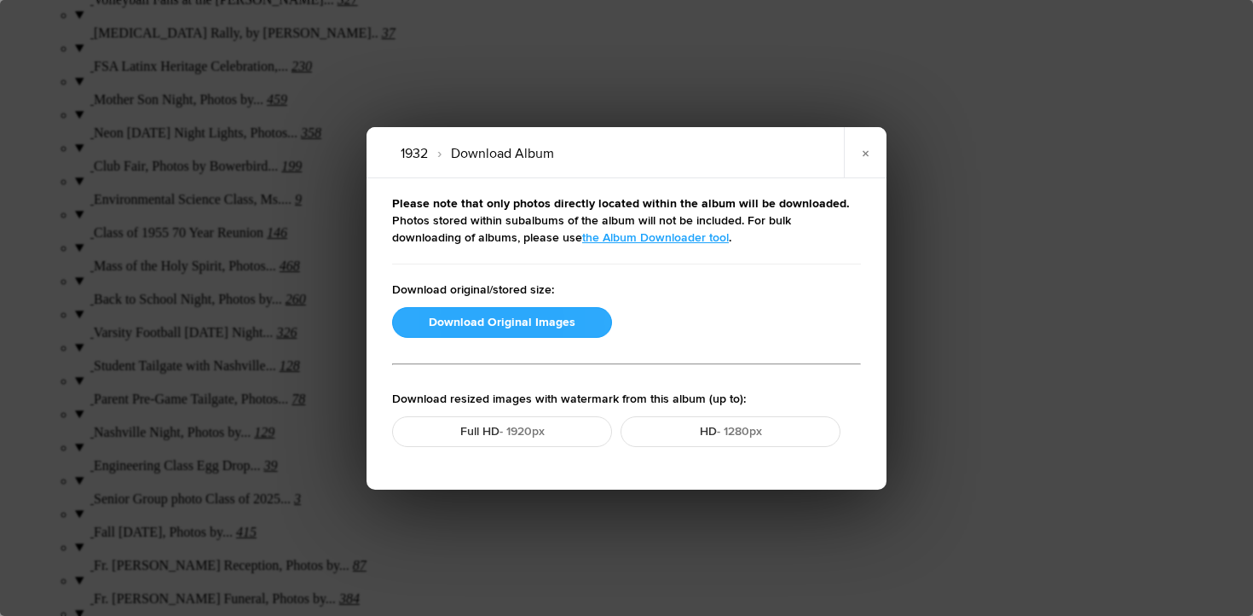
click at [504, 319] on button "Download Original Images" at bounding box center [502, 322] width 220 height 31
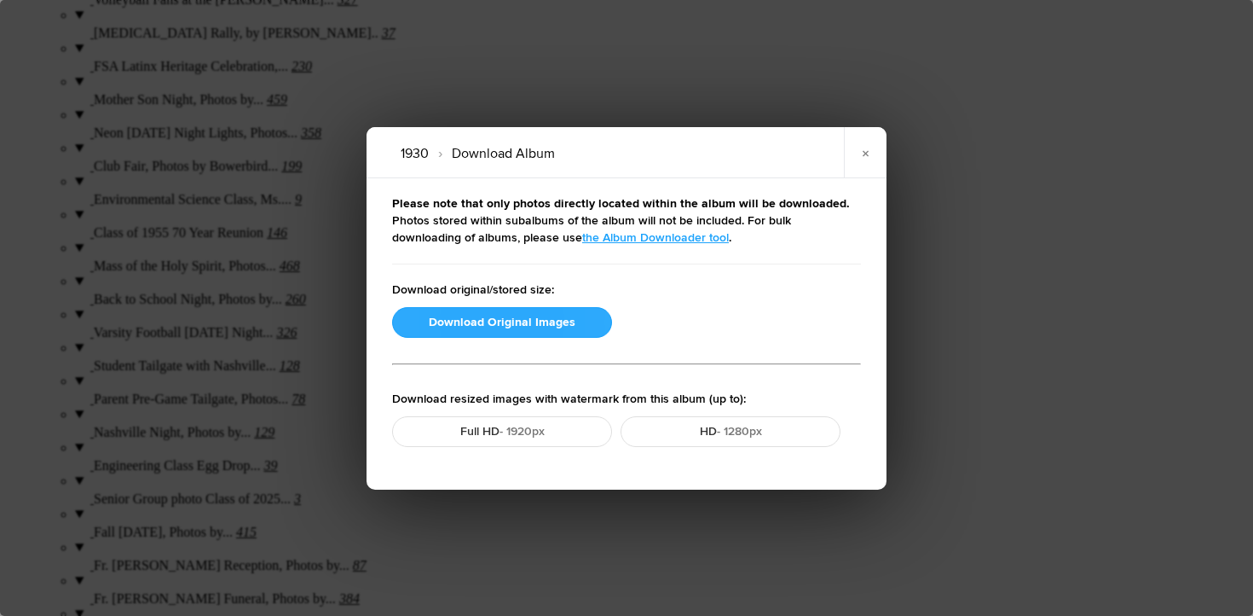
click at [502, 324] on button "Download Original Images" at bounding box center [502, 322] width 220 height 31
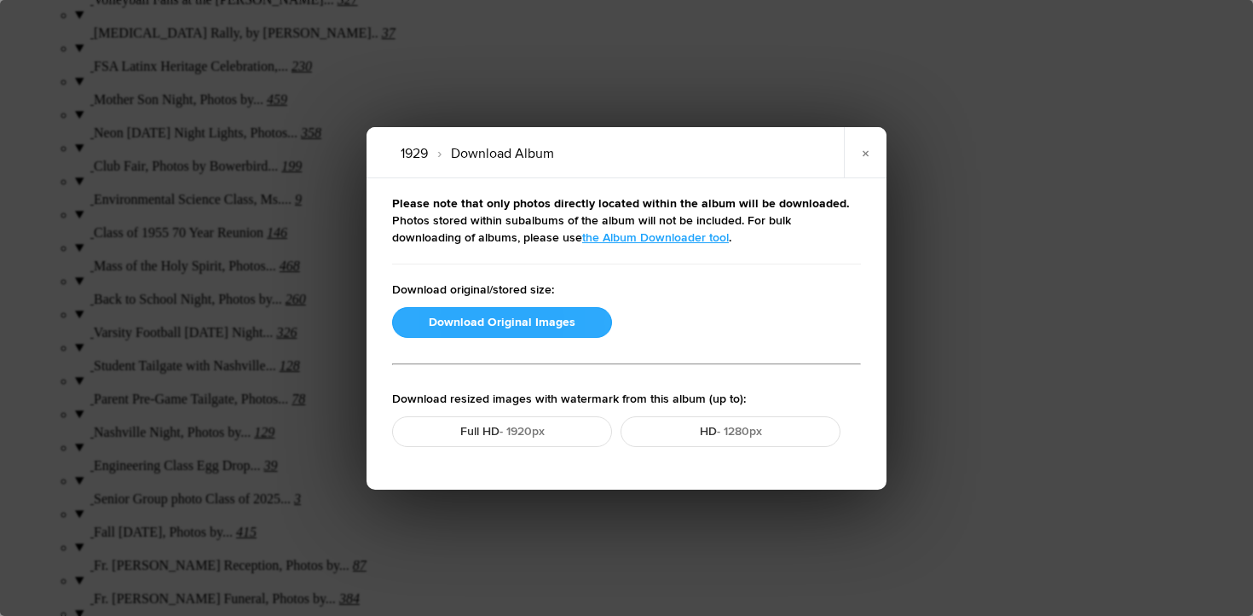
click at [526, 317] on button "Download Original Images" at bounding box center [502, 322] width 220 height 31
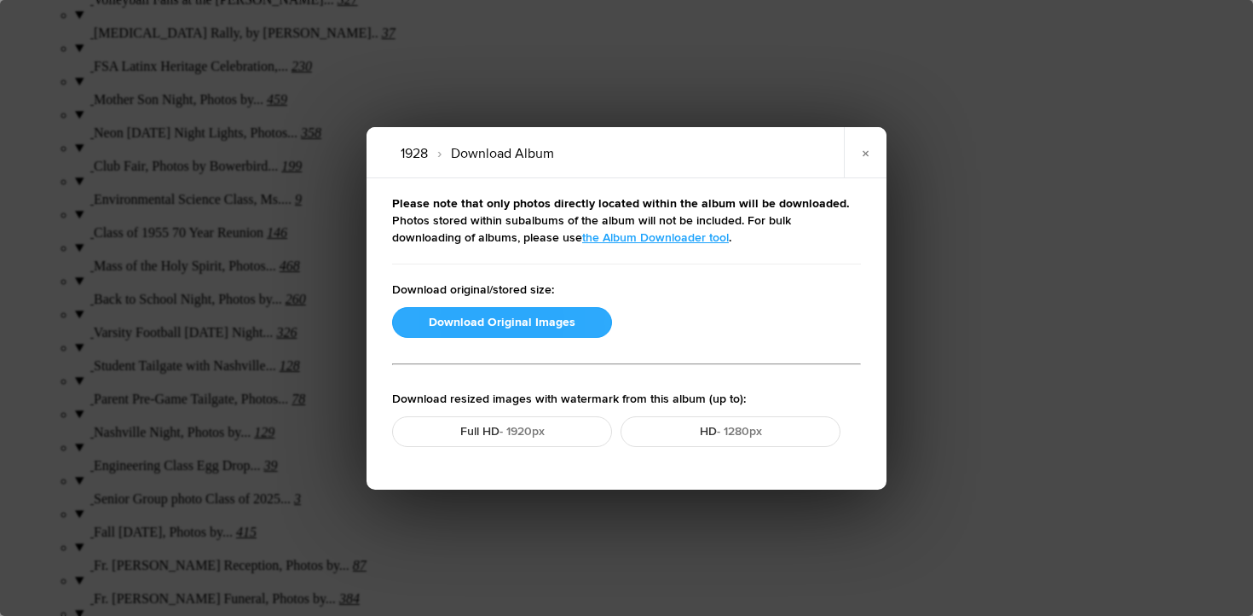
click at [522, 322] on button "Download Original Images" at bounding box center [502, 322] width 220 height 31
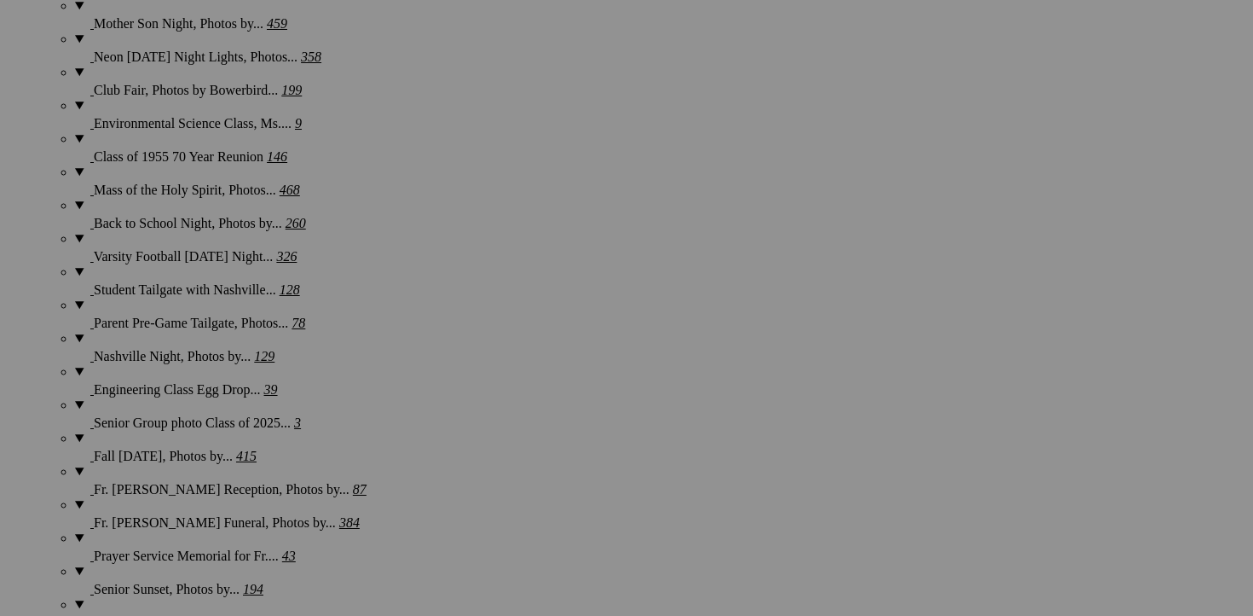
scroll to position [2554, 0]
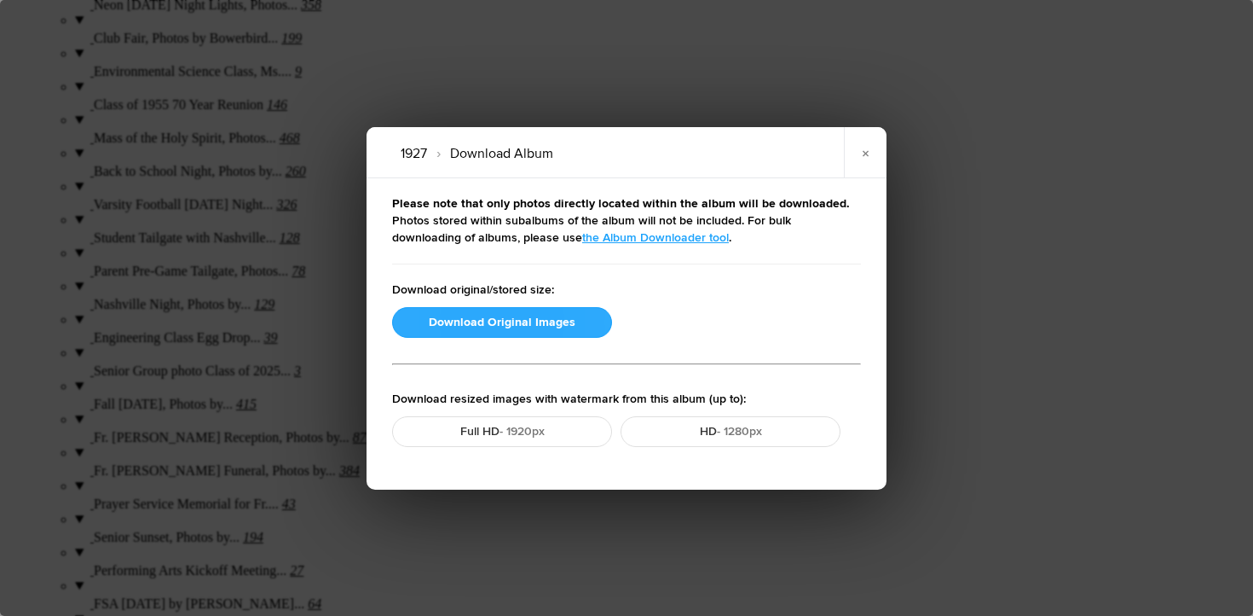
click at [475, 321] on button "Download Original Images" at bounding box center [502, 322] width 220 height 31
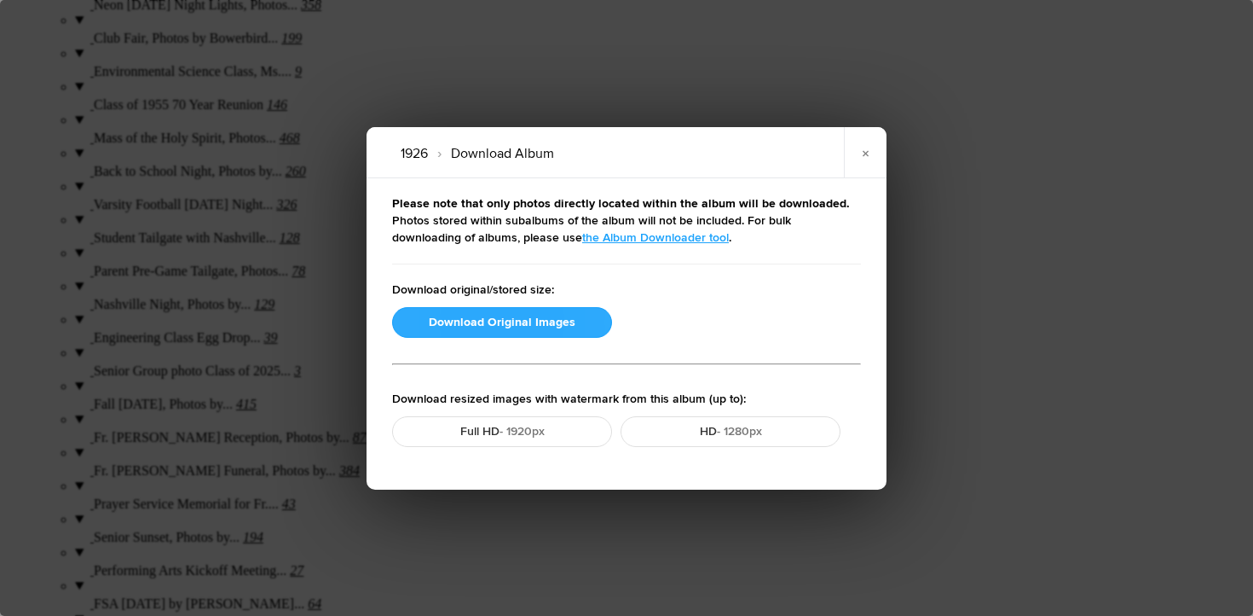
click at [487, 315] on button "Download Original Images" at bounding box center [502, 322] width 220 height 31
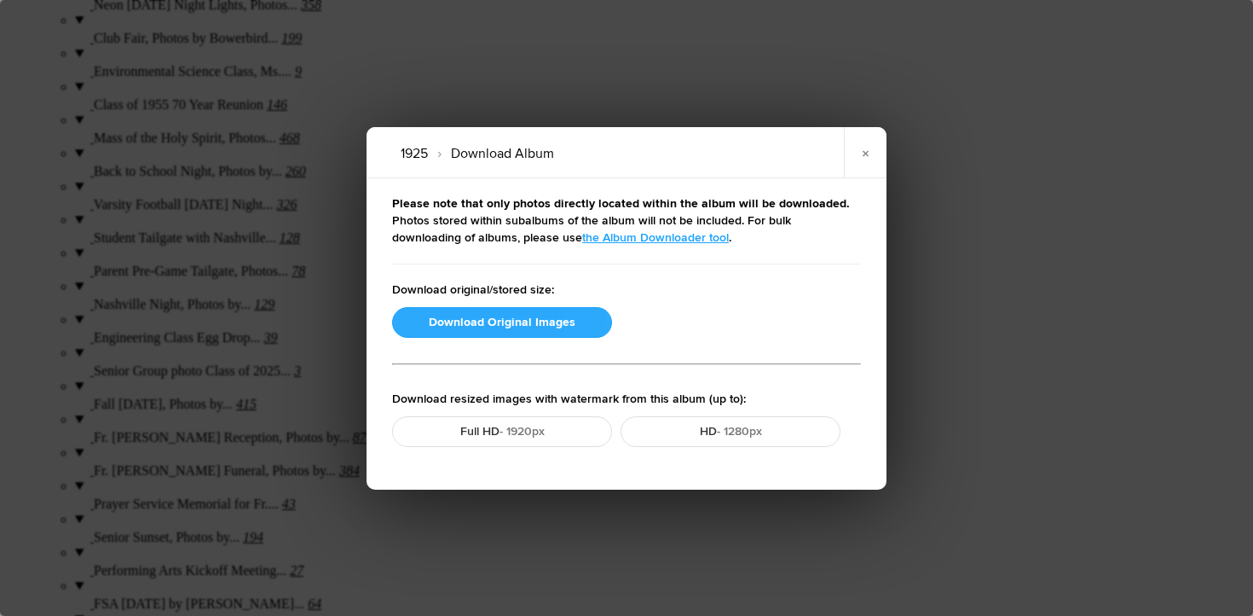
click at [463, 327] on button "Download Original Images" at bounding box center [502, 322] width 220 height 31
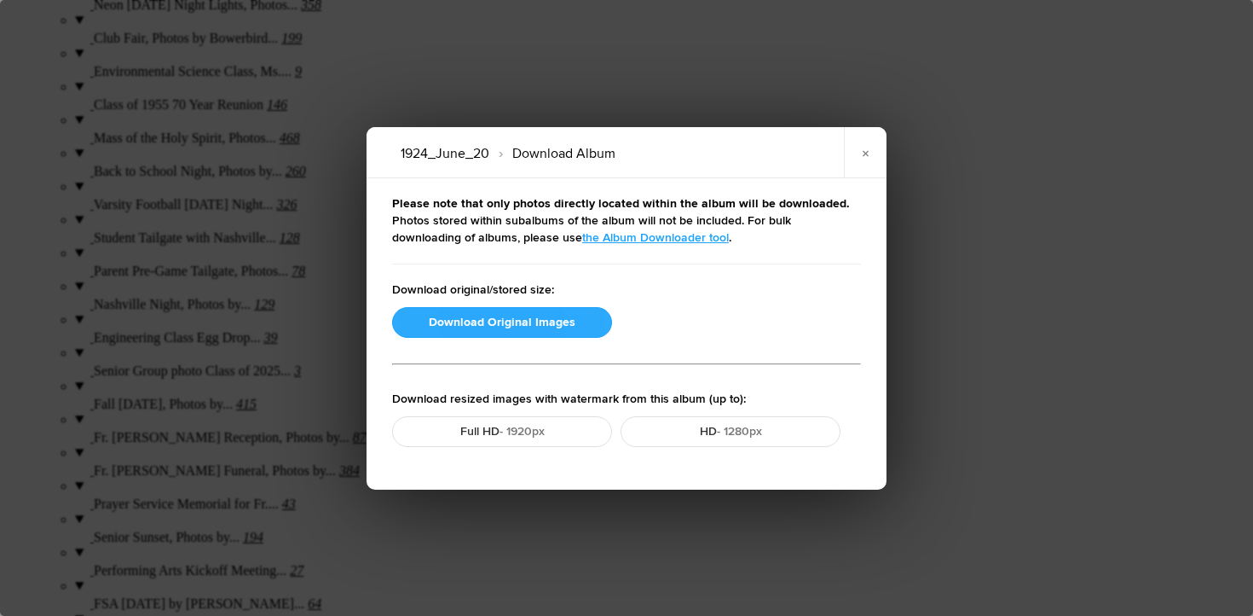
click at [471, 321] on button "Download Original Images" at bounding box center [502, 322] width 220 height 31
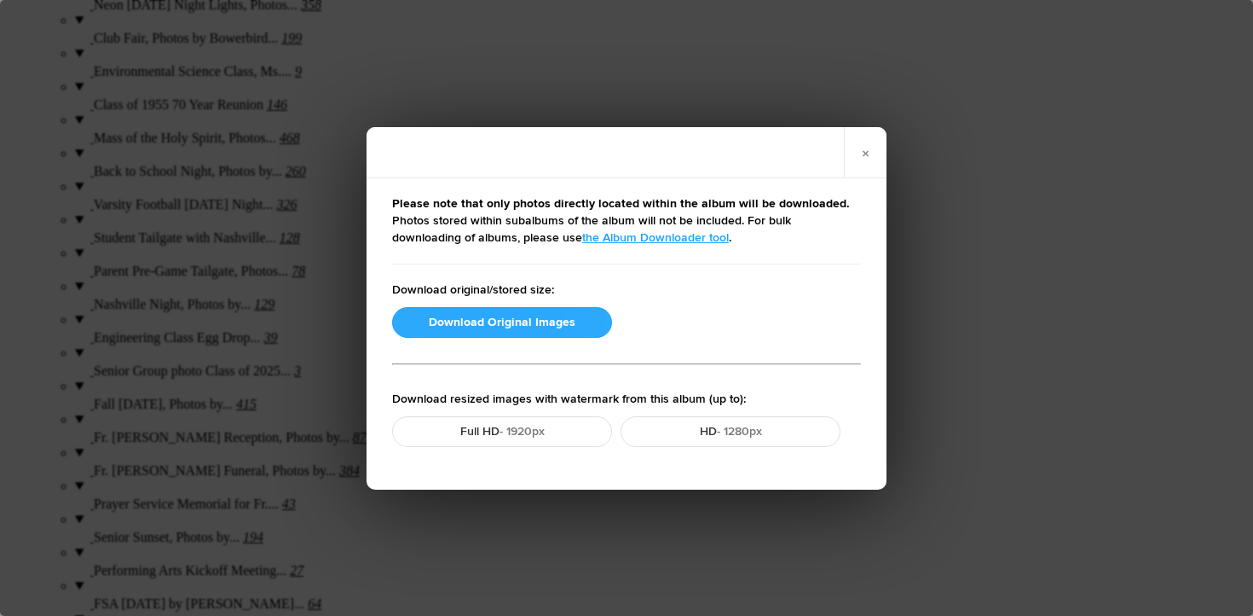
click at [467, 314] on button "Download Original Images" at bounding box center [502, 322] width 220 height 31
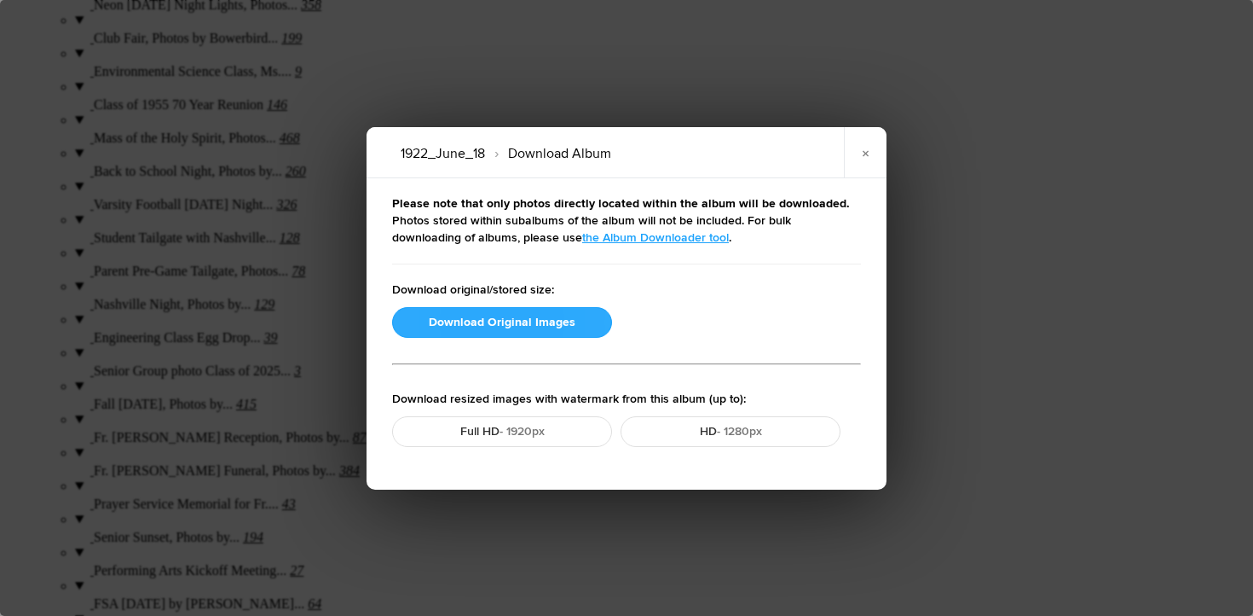
click at [443, 325] on button "Download Original Images" at bounding box center [502, 322] width 220 height 31
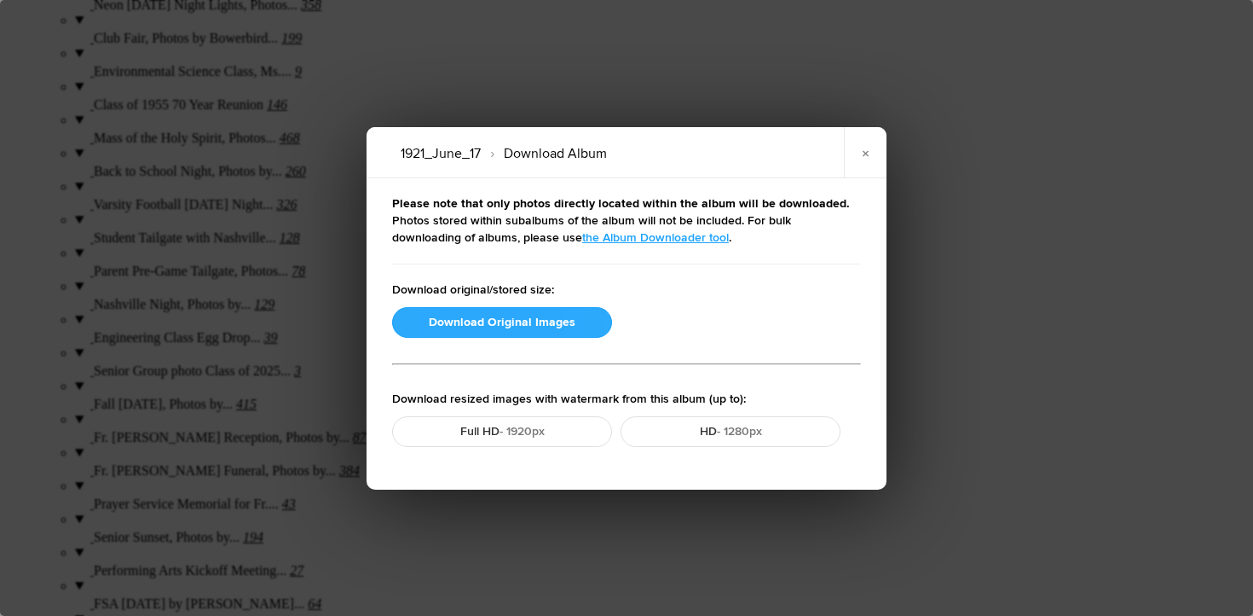
click at [463, 327] on button "Download Original Images" at bounding box center [502, 322] width 220 height 31
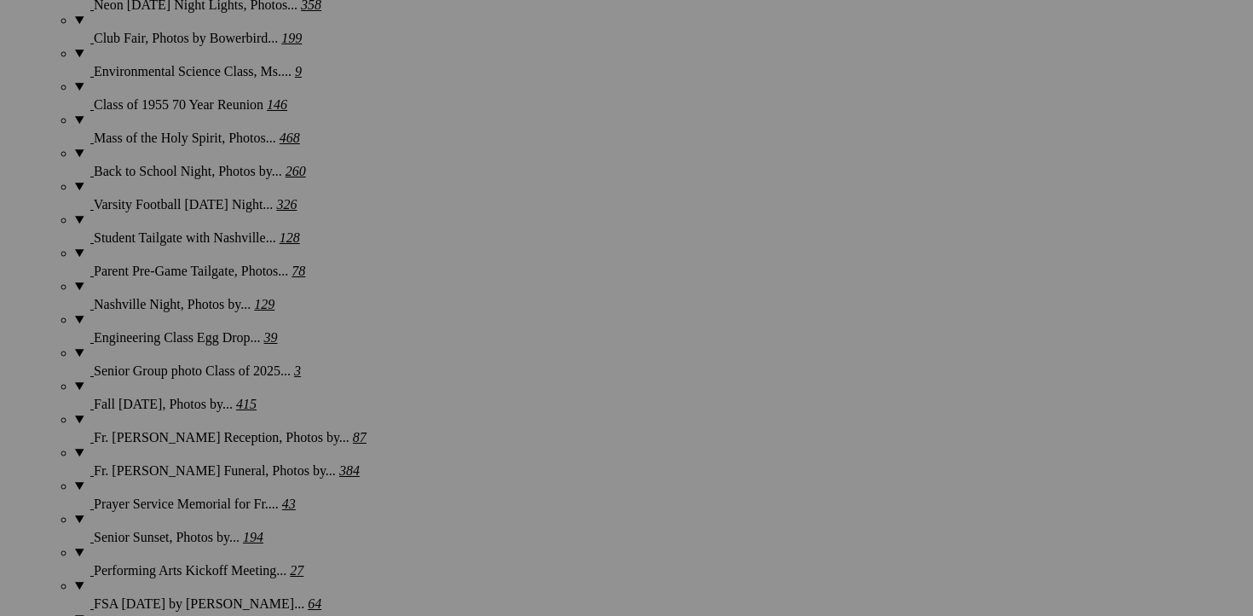
scroll to position [2662, 0]
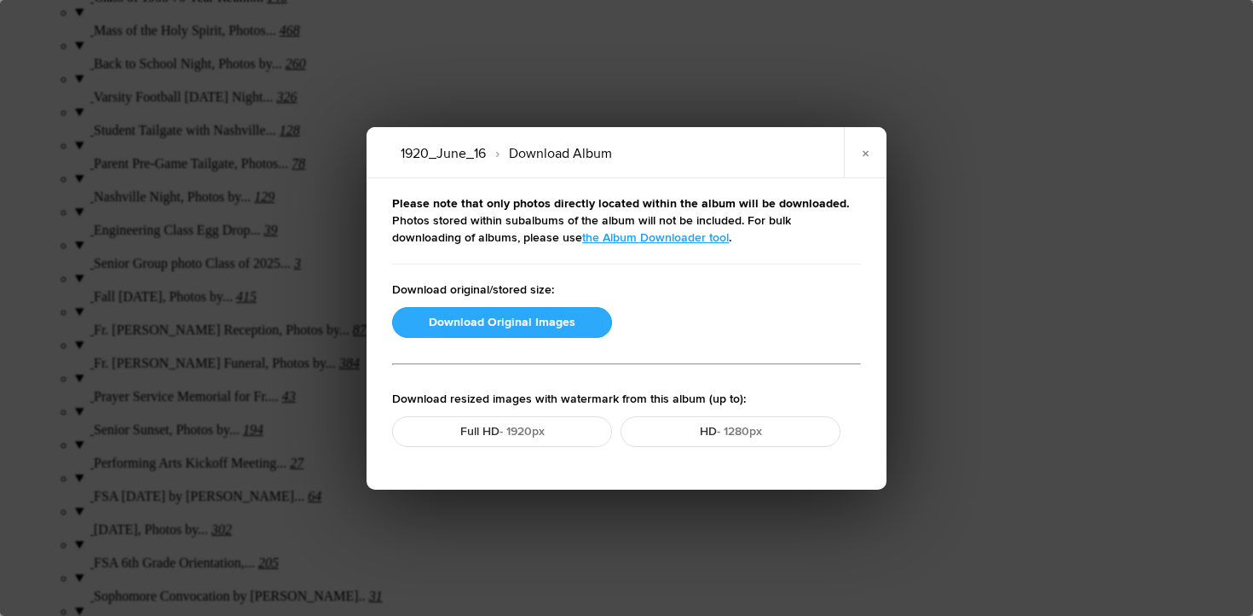
click at [443, 319] on button "Download Original Images" at bounding box center [502, 322] width 220 height 31
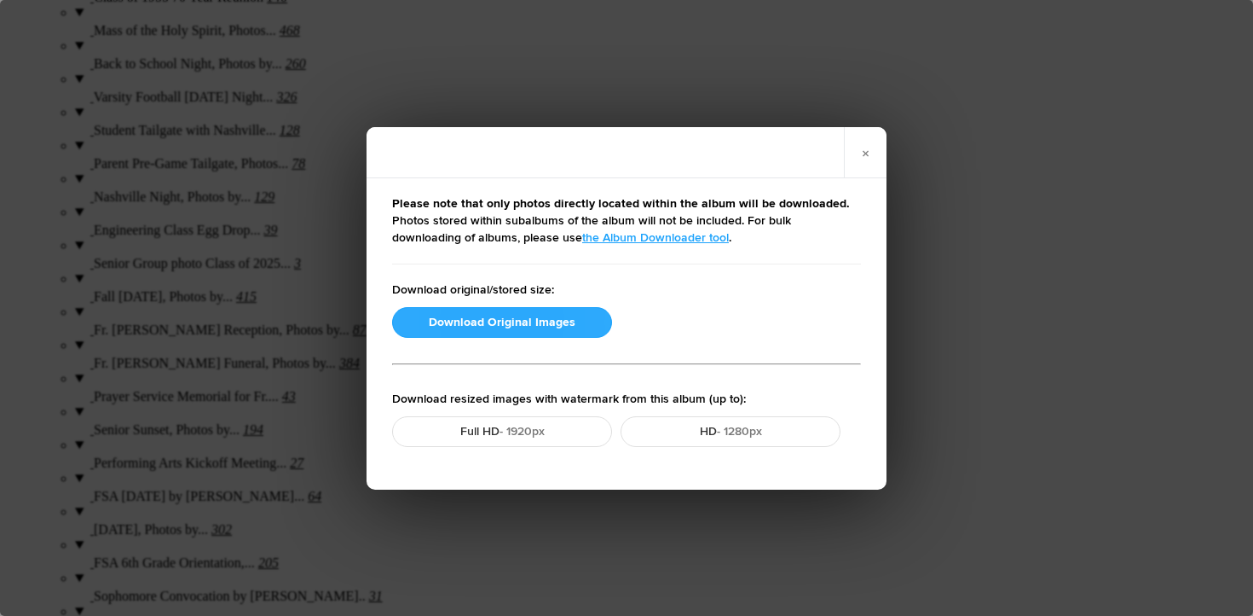
click at [442, 319] on button "Download Original Images" at bounding box center [502, 322] width 220 height 31
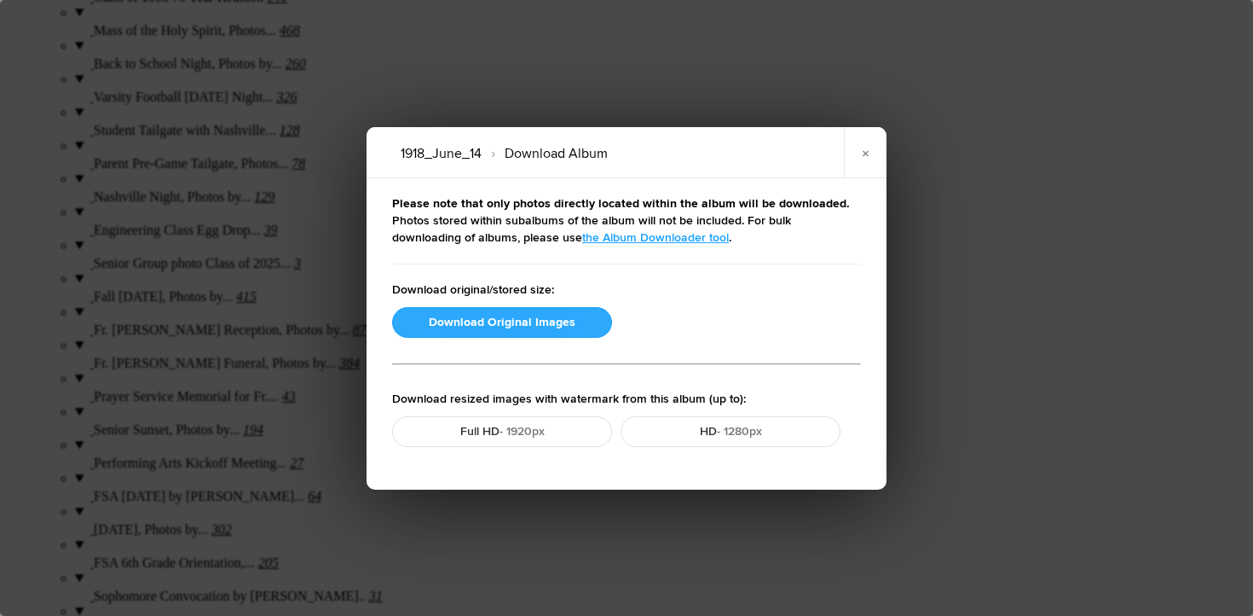
click at [531, 322] on button "Download Original Images" at bounding box center [502, 322] width 220 height 31
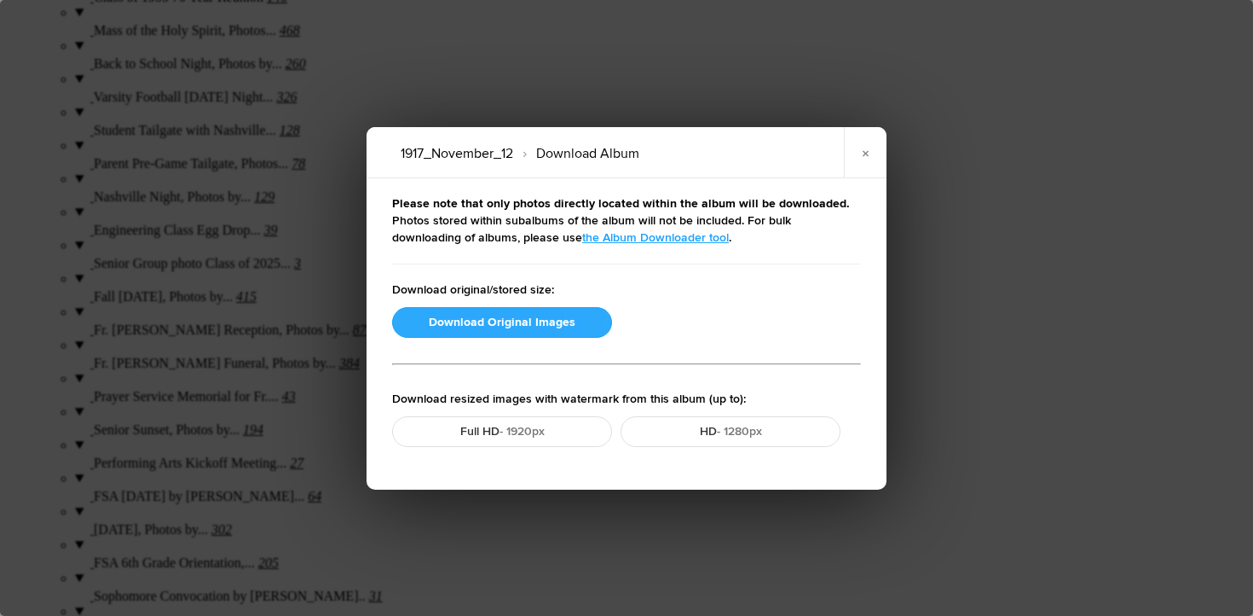
click at [438, 320] on button "Download Original Images" at bounding box center [502, 322] width 220 height 31
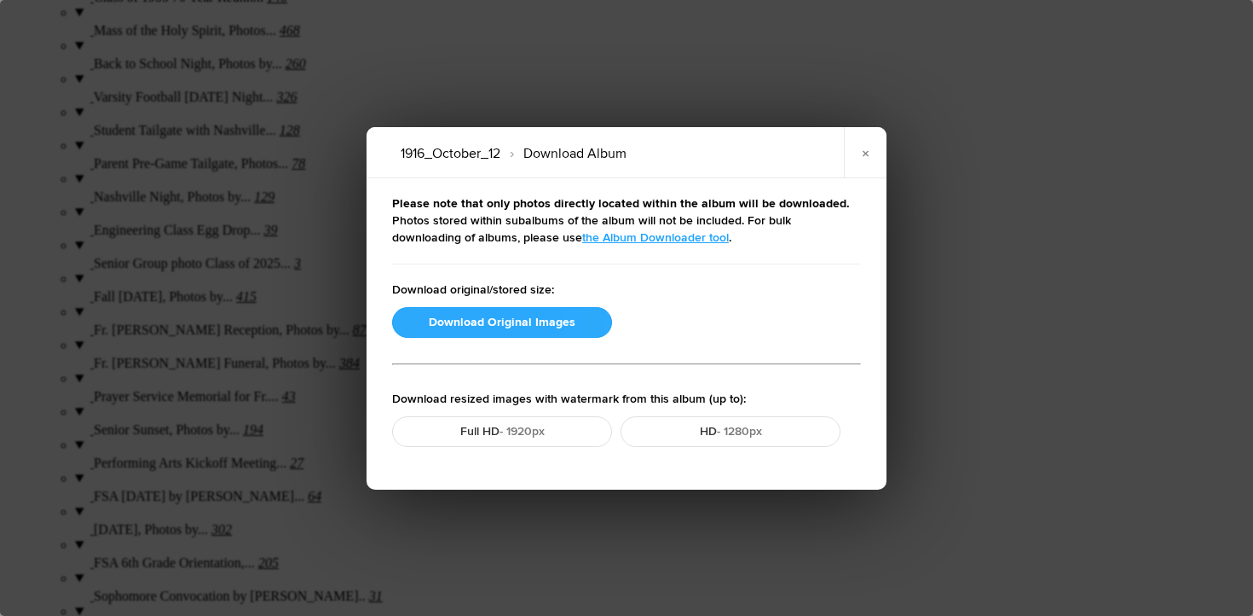
click at [494, 314] on button "Download Original Images" at bounding box center [502, 322] width 220 height 31
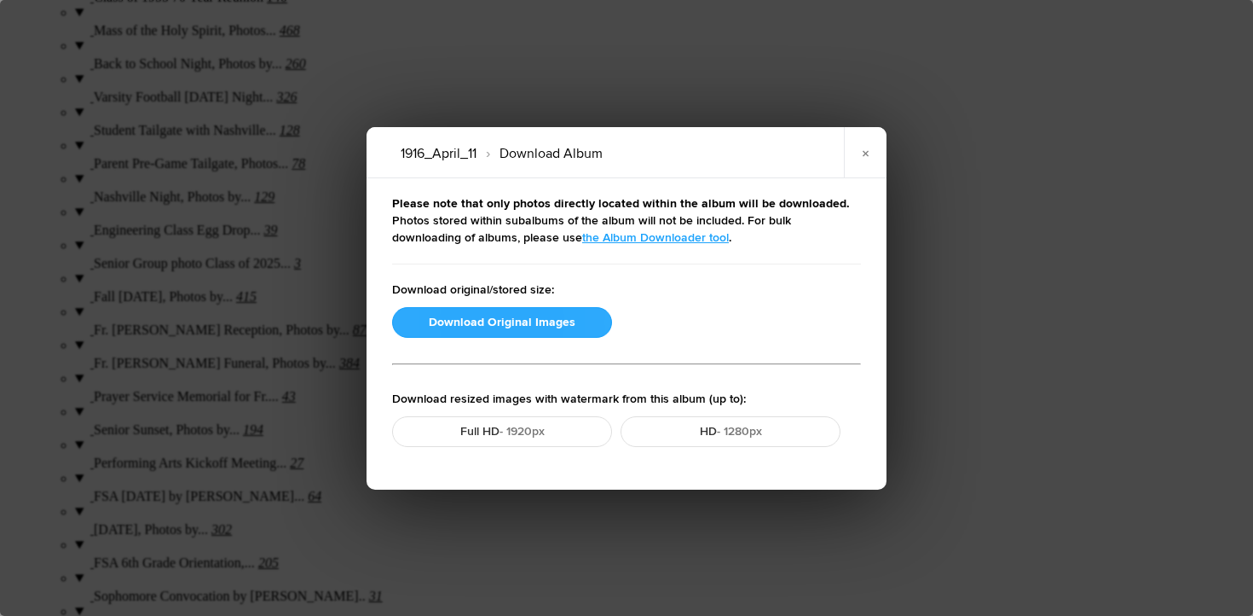
click at [487, 327] on button "Download Original Images" at bounding box center [502, 322] width 220 height 31
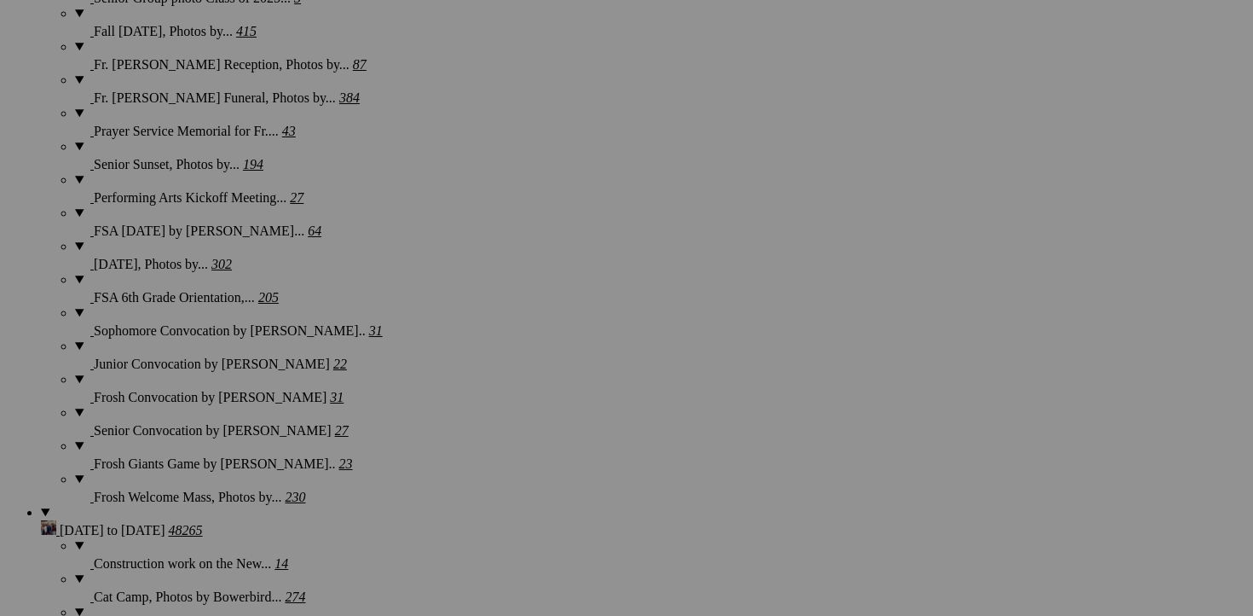
scroll to position [2930, 0]
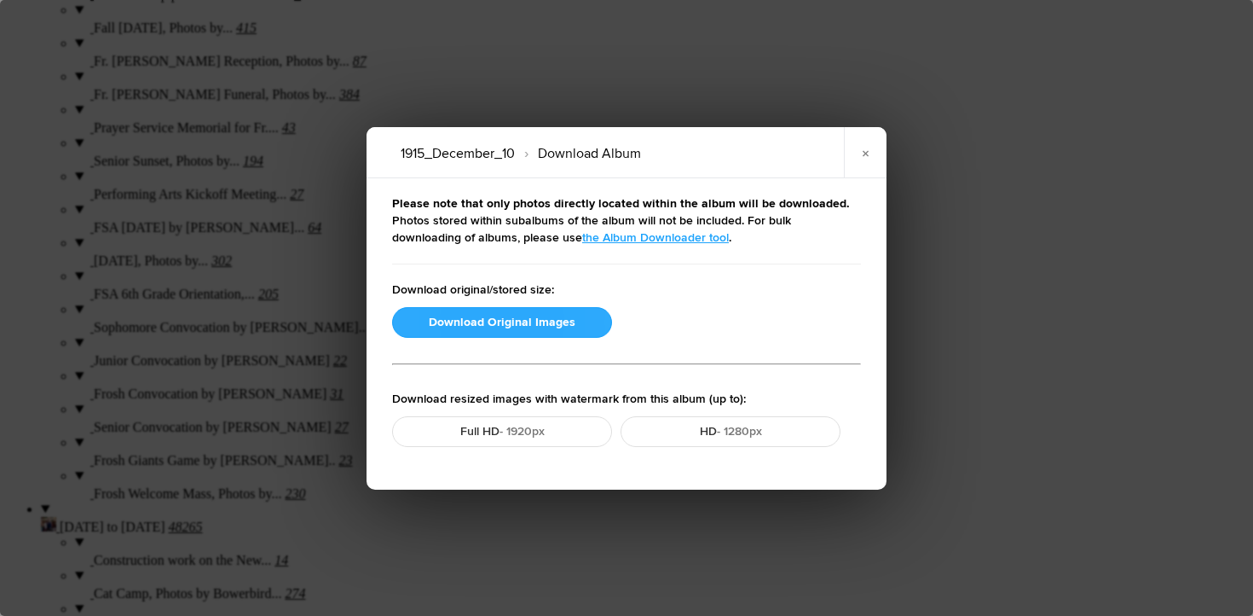
click at [539, 316] on button "Download Original Images" at bounding box center [502, 322] width 220 height 31
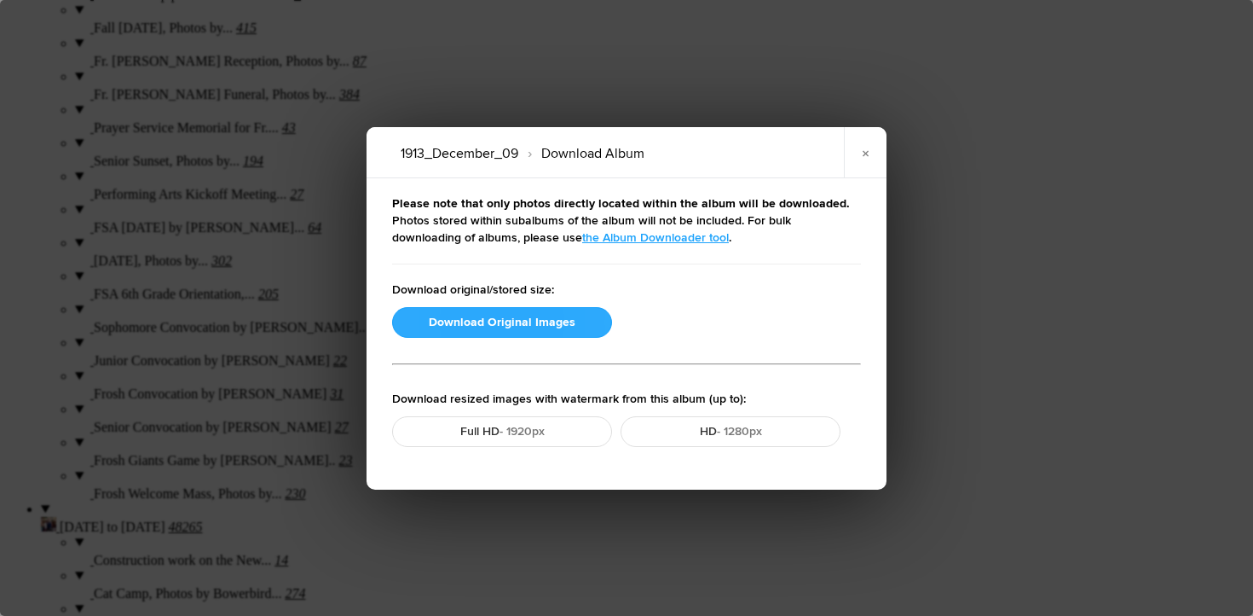
click at [498, 314] on button "Download Original Images" at bounding box center [502, 322] width 220 height 31
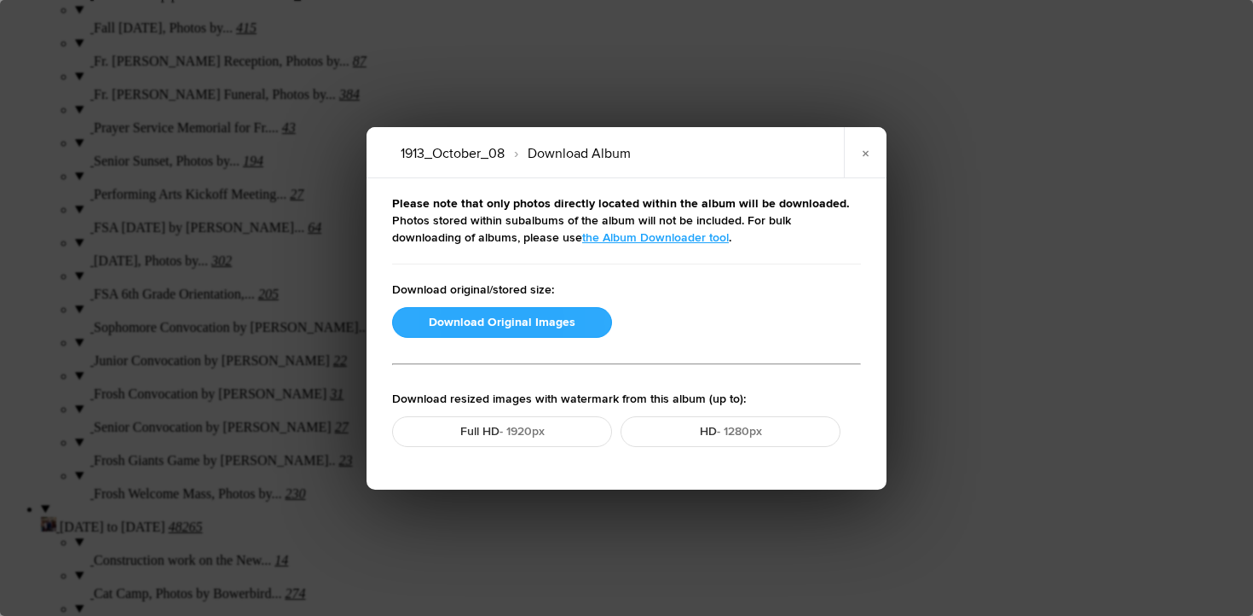
click at [513, 326] on button "Download Original Images" at bounding box center [502, 322] width 220 height 31
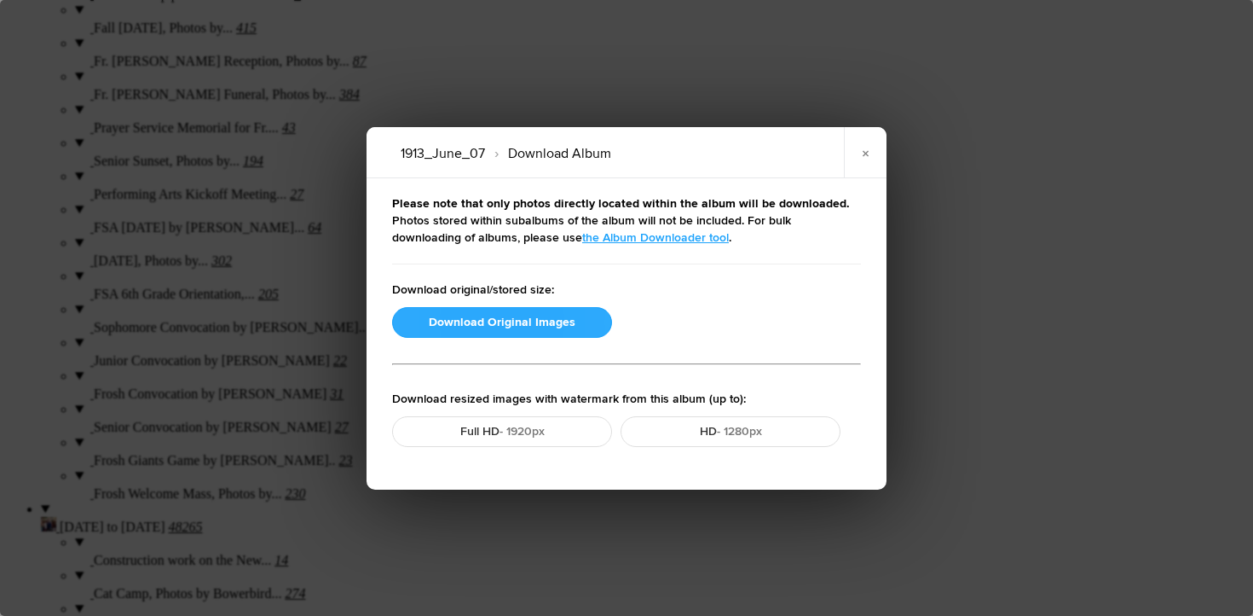
click at [488, 321] on button "Download Original Images" at bounding box center [502, 322] width 220 height 31
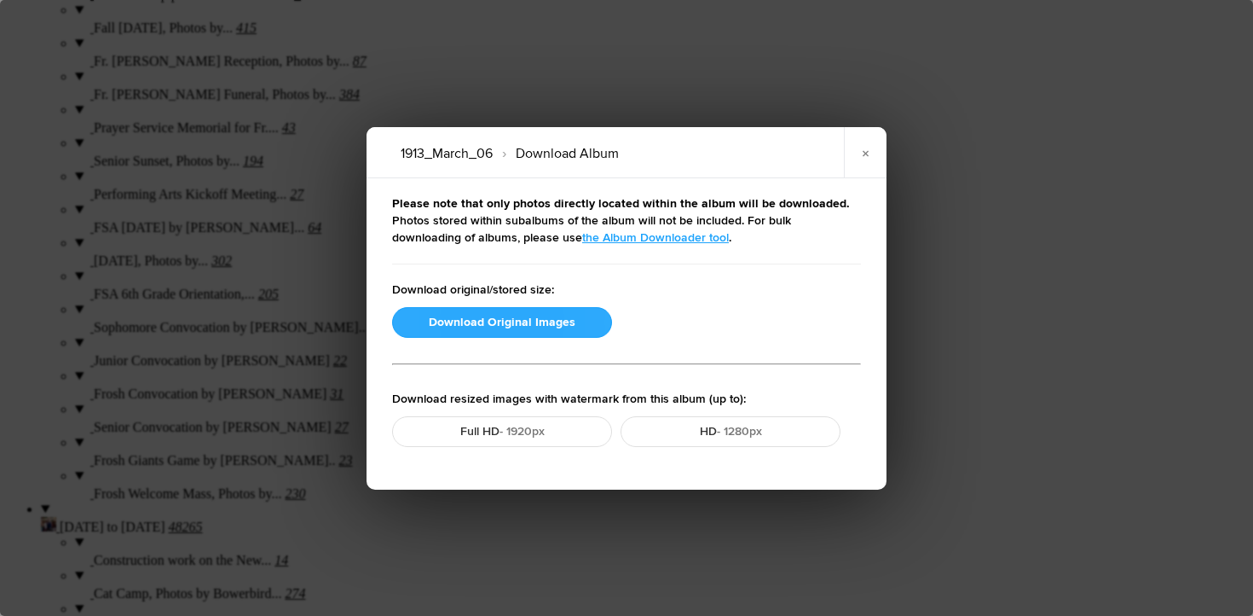
click at [504, 317] on button "Download Original Images" at bounding box center [502, 322] width 220 height 31
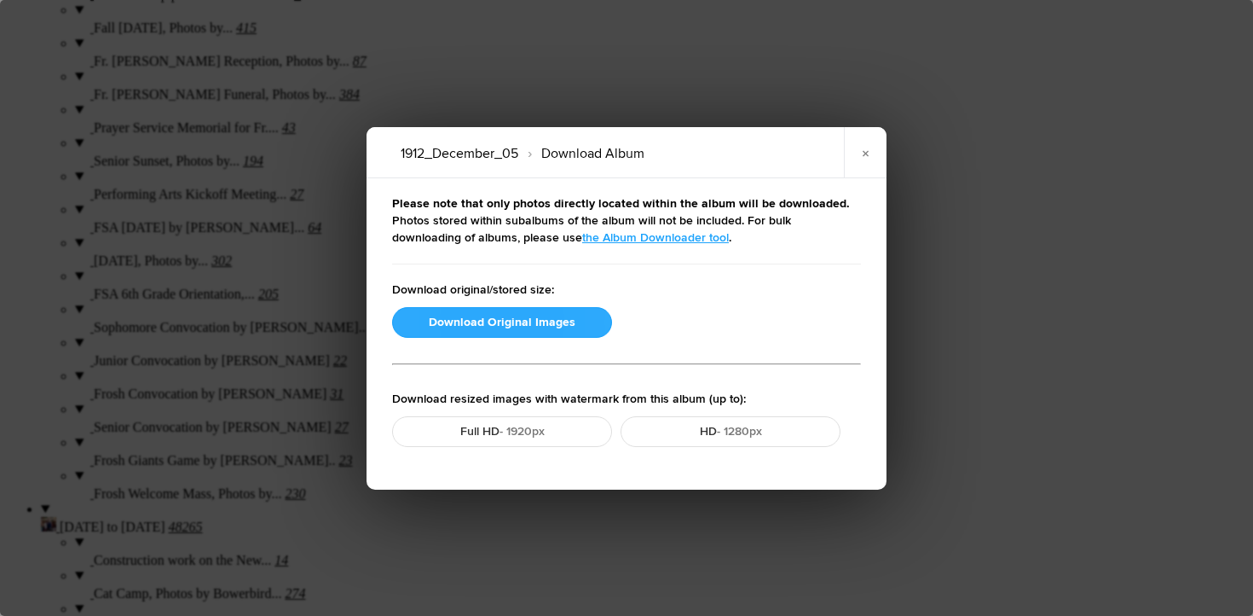
click at [501, 320] on button "Download Original Images" at bounding box center [502, 322] width 220 height 31
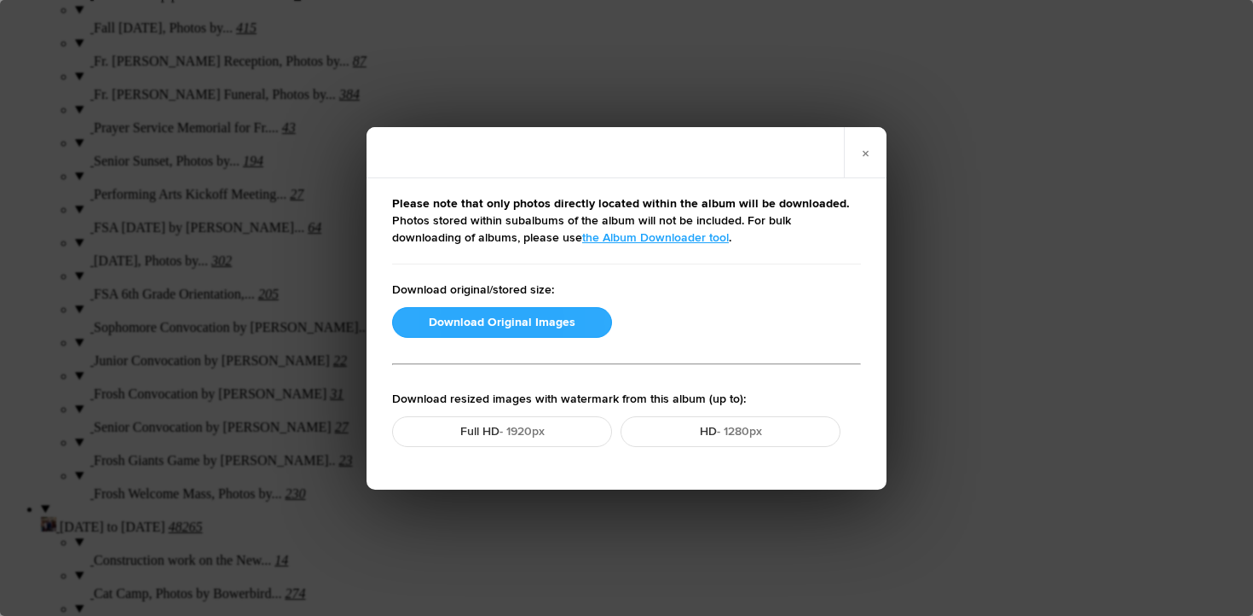
click at [438, 318] on button "Download Original Images" at bounding box center [502, 322] width 220 height 31
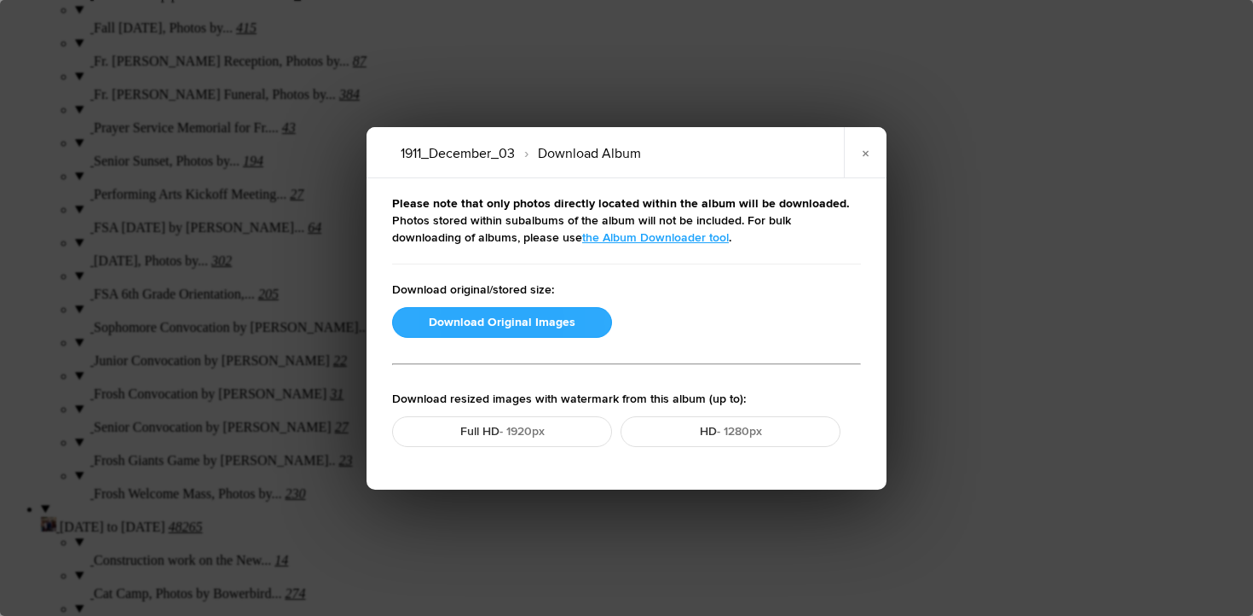
click at [481, 320] on button "Download Original Images" at bounding box center [502, 322] width 220 height 31
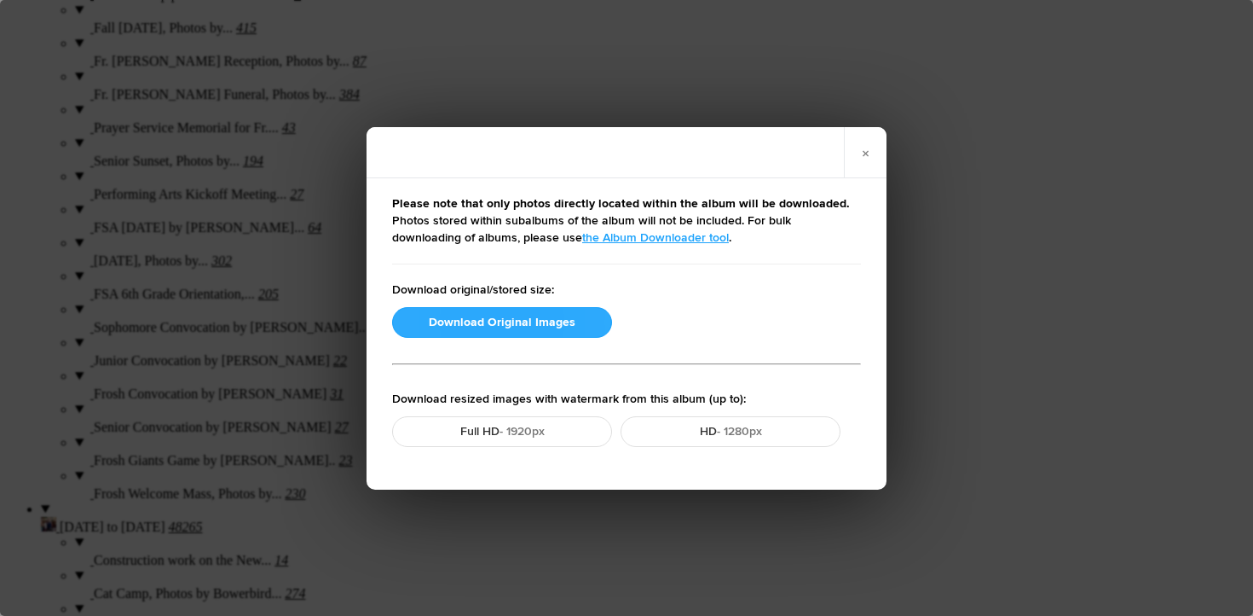
click at [515, 320] on button "Download Original Images" at bounding box center [502, 322] width 220 height 31
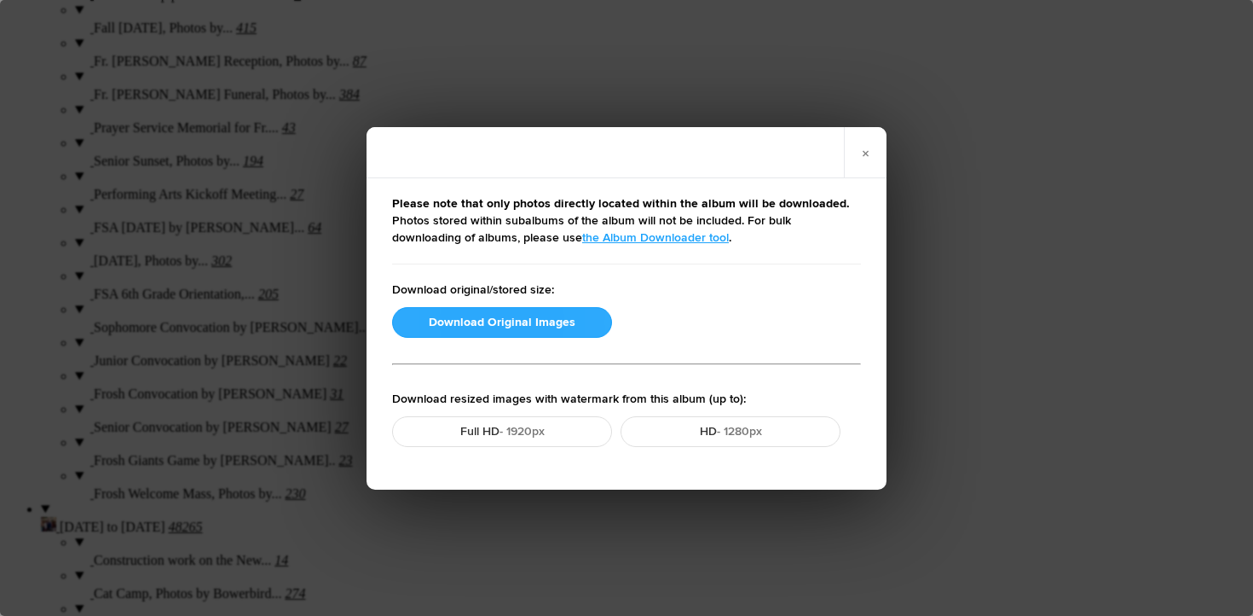
click at [481, 330] on button "Download Original Images" at bounding box center [502, 322] width 220 height 31
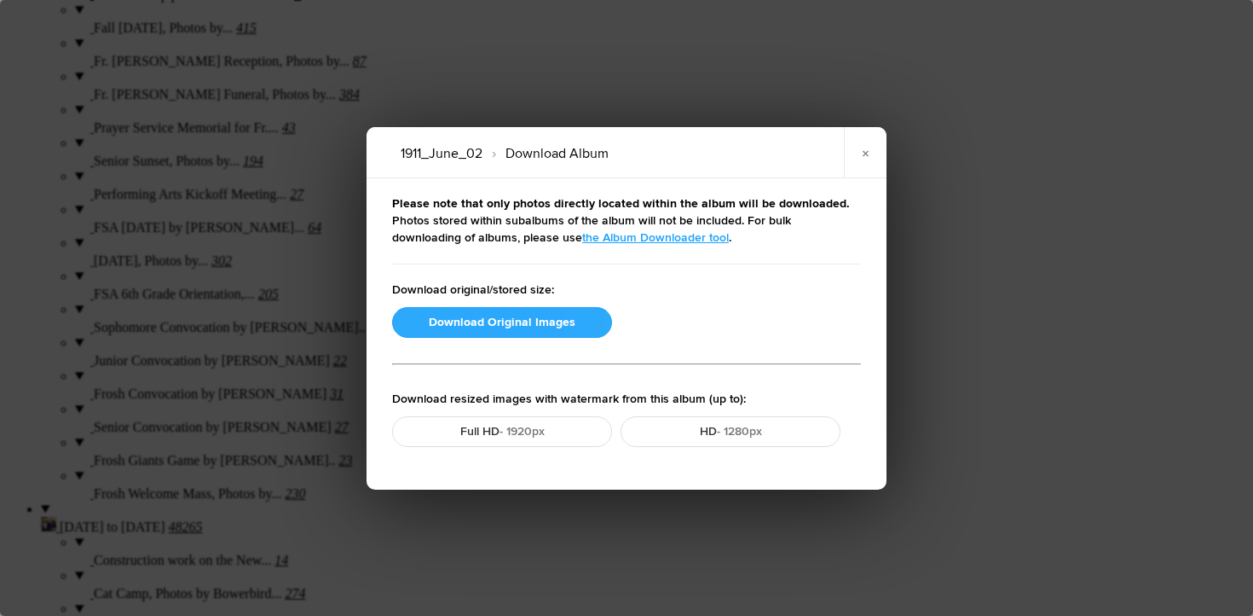
click at [509, 315] on button "Download Original Images" at bounding box center [502, 322] width 220 height 31
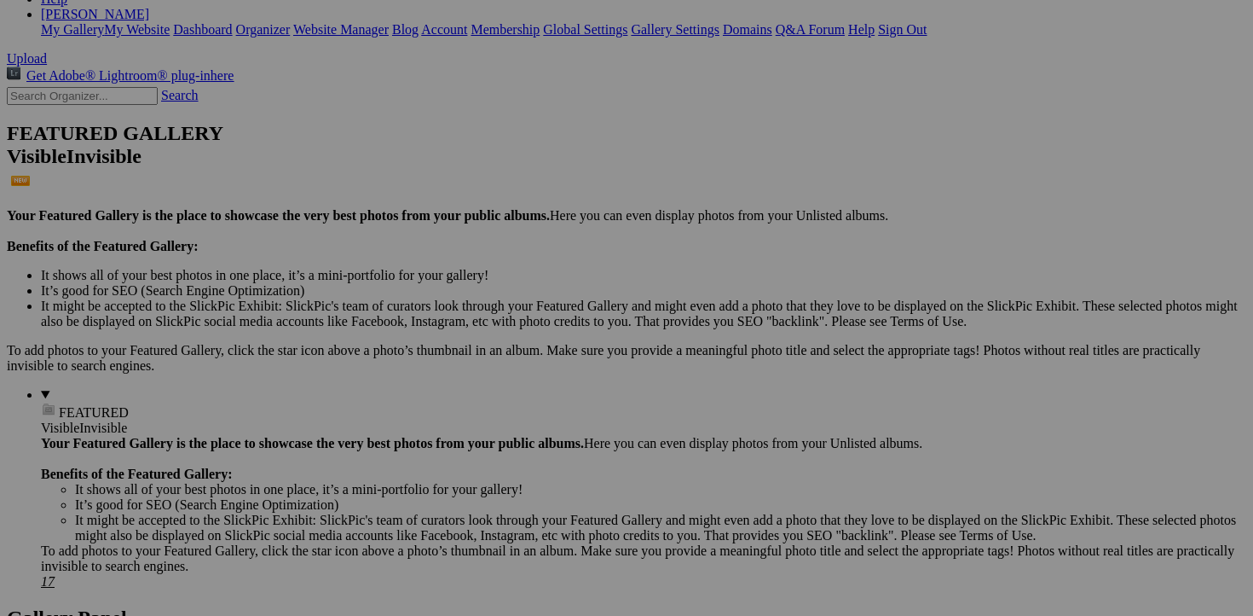
scroll to position [325, 0]
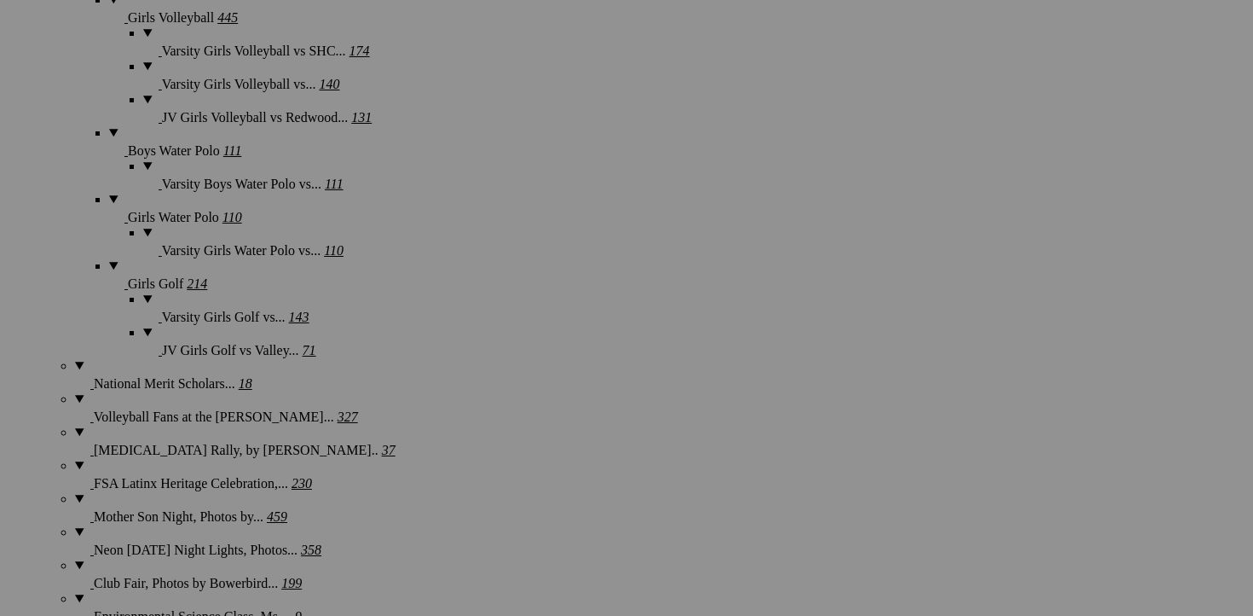
scroll to position [2171, 0]
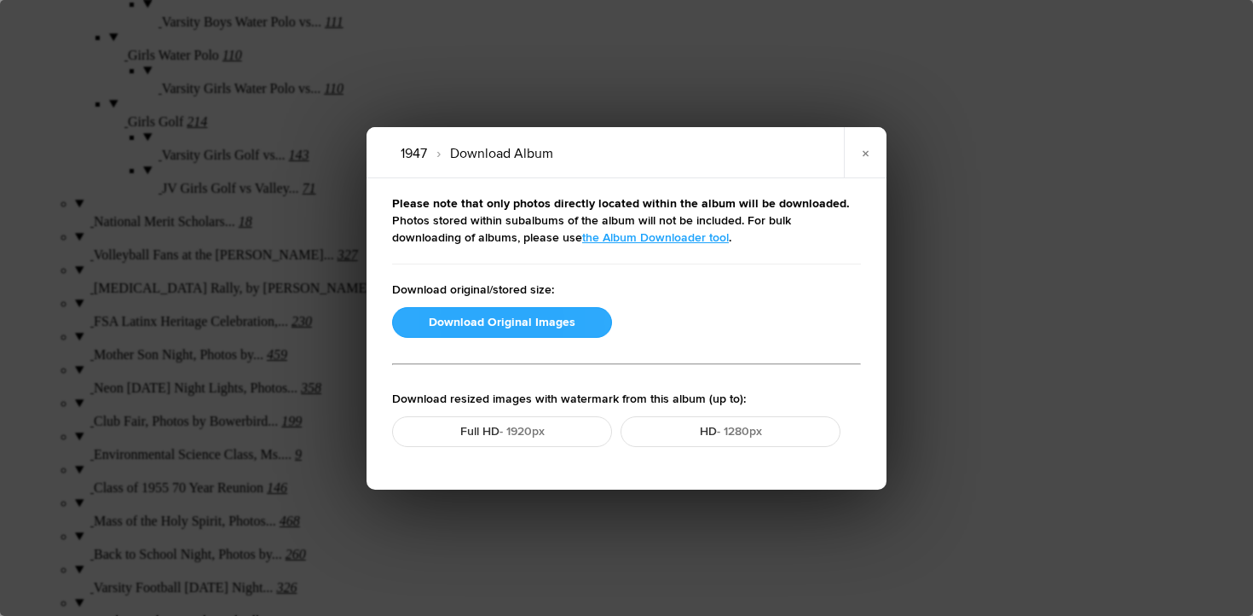
click at [507, 325] on button "Download Original Images" at bounding box center [502, 322] width 220 height 31
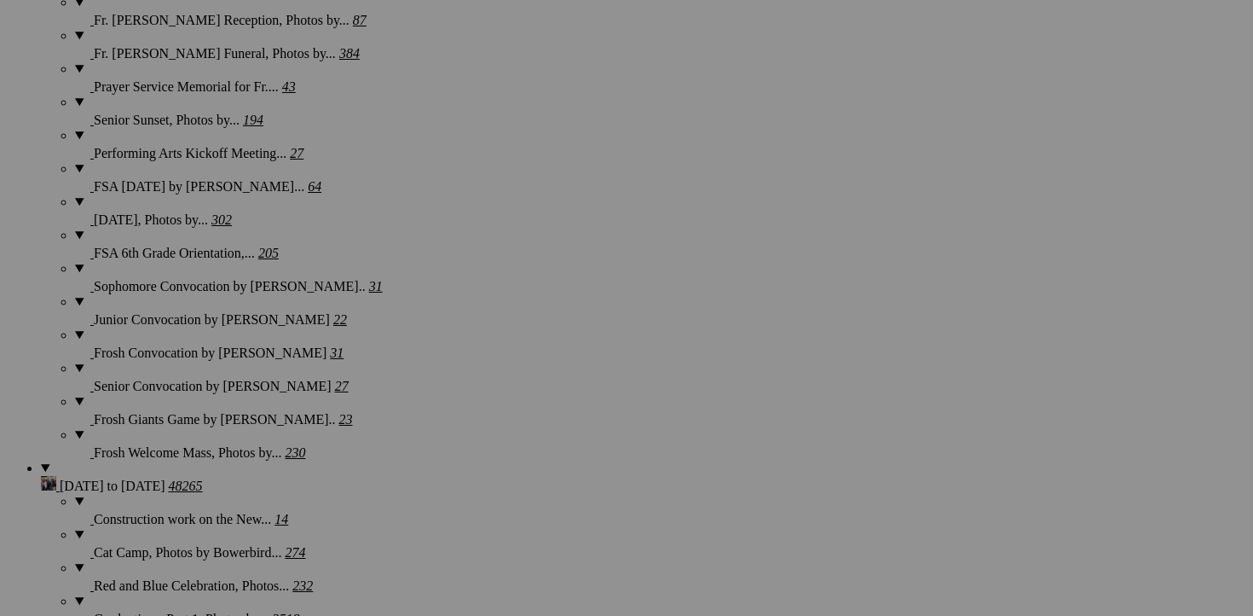
scroll to position [2889, 0]
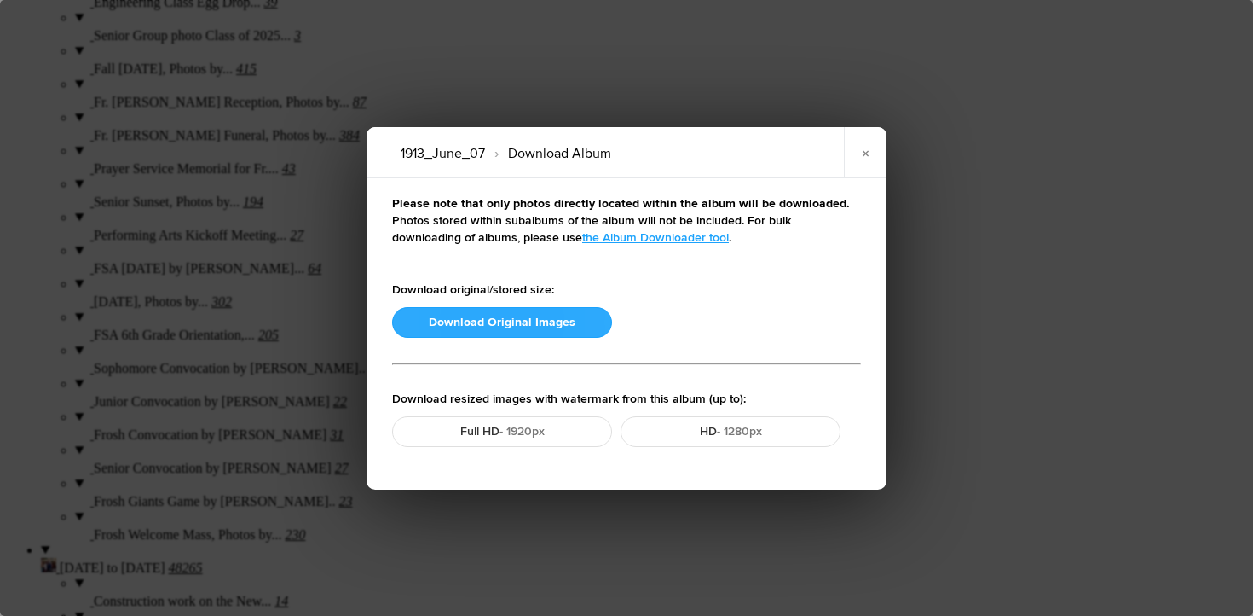
click at [518, 311] on button "Download Original Images" at bounding box center [502, 322] width 220 height 31
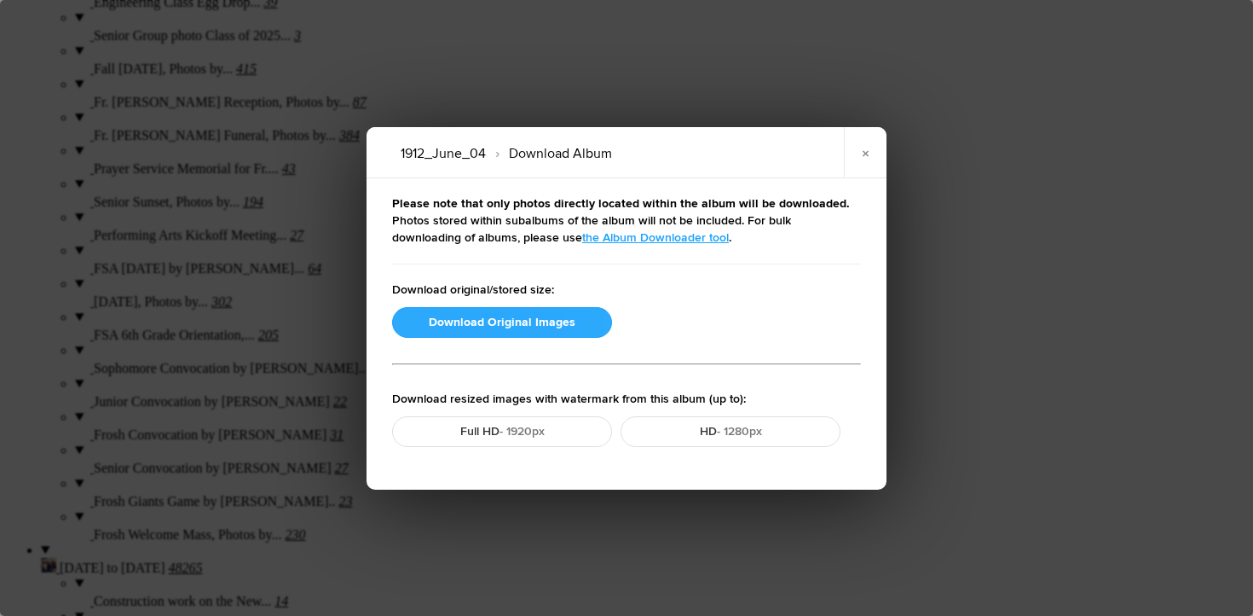
click at [503, 327] on button "Download Original Images" at bounding box center [502, 322] width 220 height 31
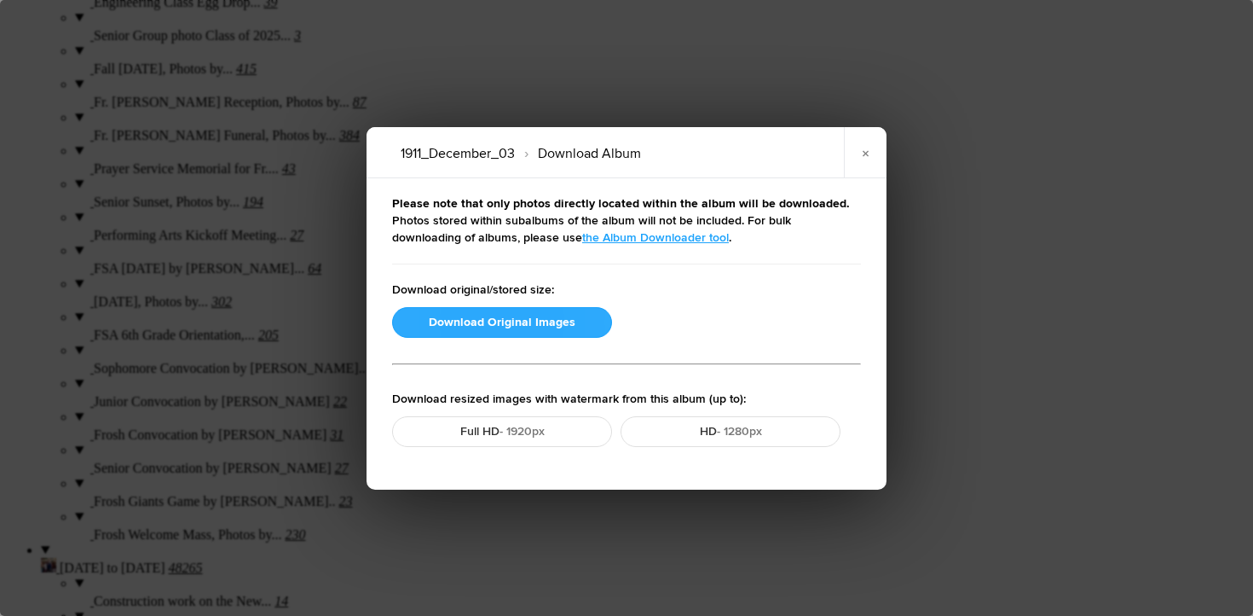
click at [525, 321] on button "Download Original Images" at bounding box center [502, 322] width 220 height 31
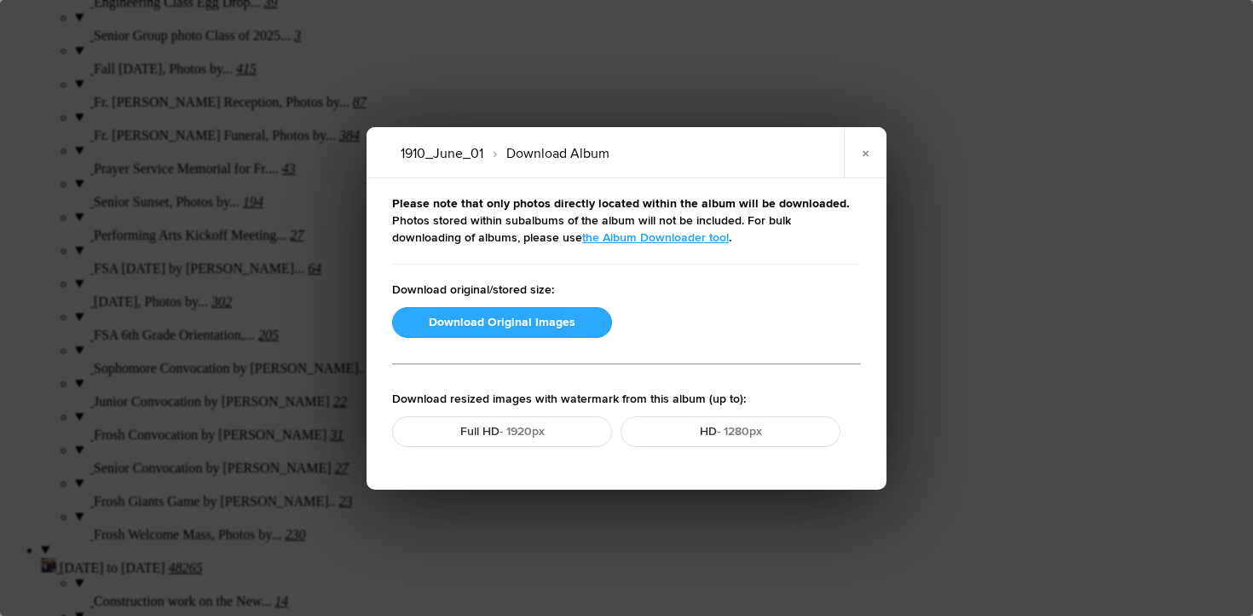
click at [520, 321] on button "Download Original Images" at bounding box center [502, 322] width 220 height 31
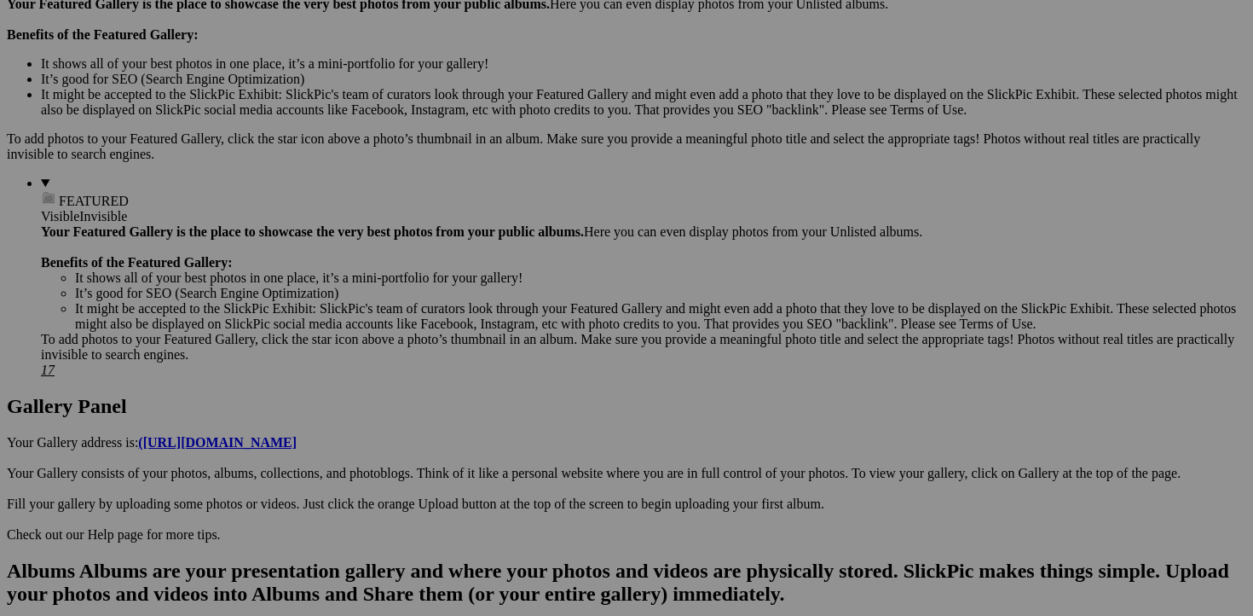
scroll to position [113, 0]
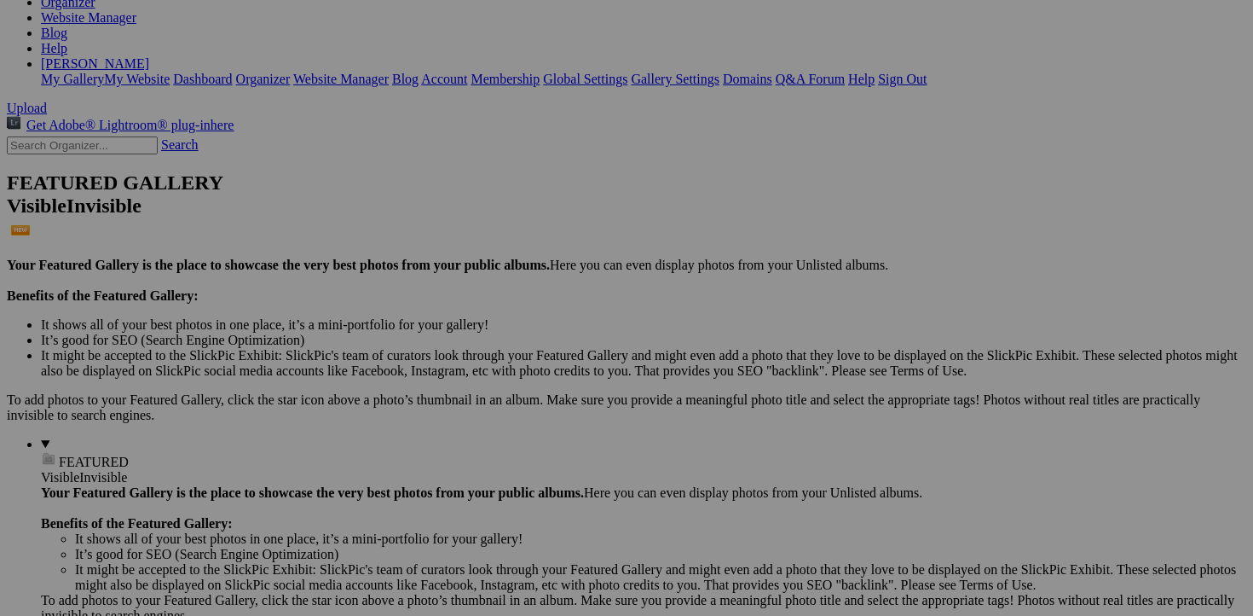
scroll to position [283, 0]
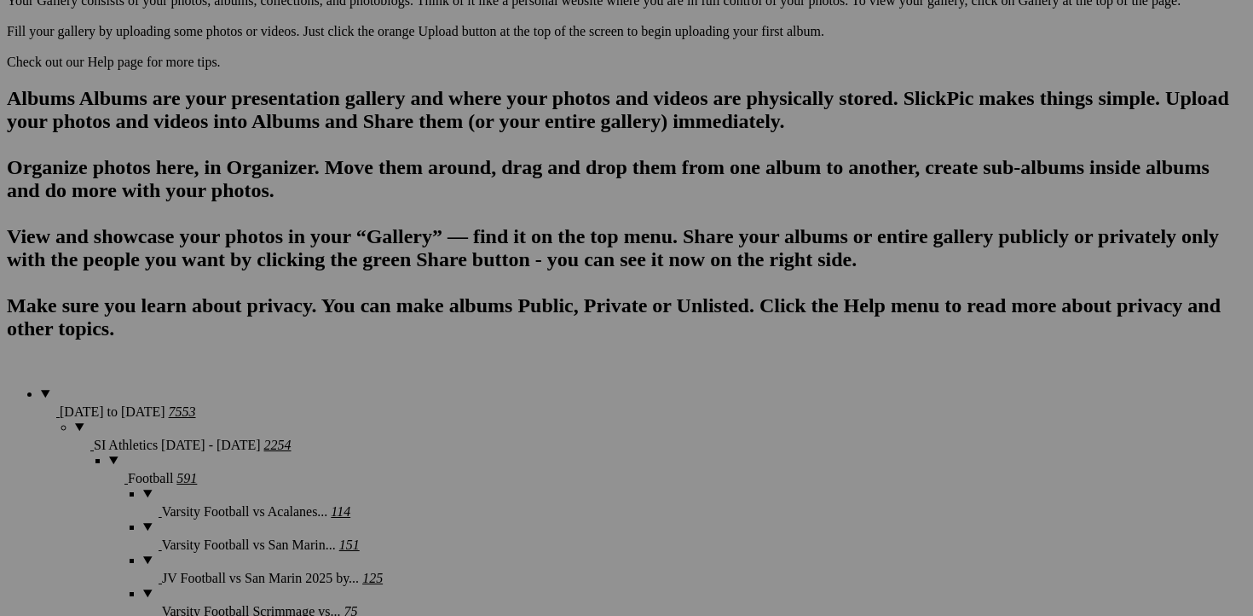
scroll to position [1147, 0]
